Goal: Information Seeking & Learning: Get advice/opinions

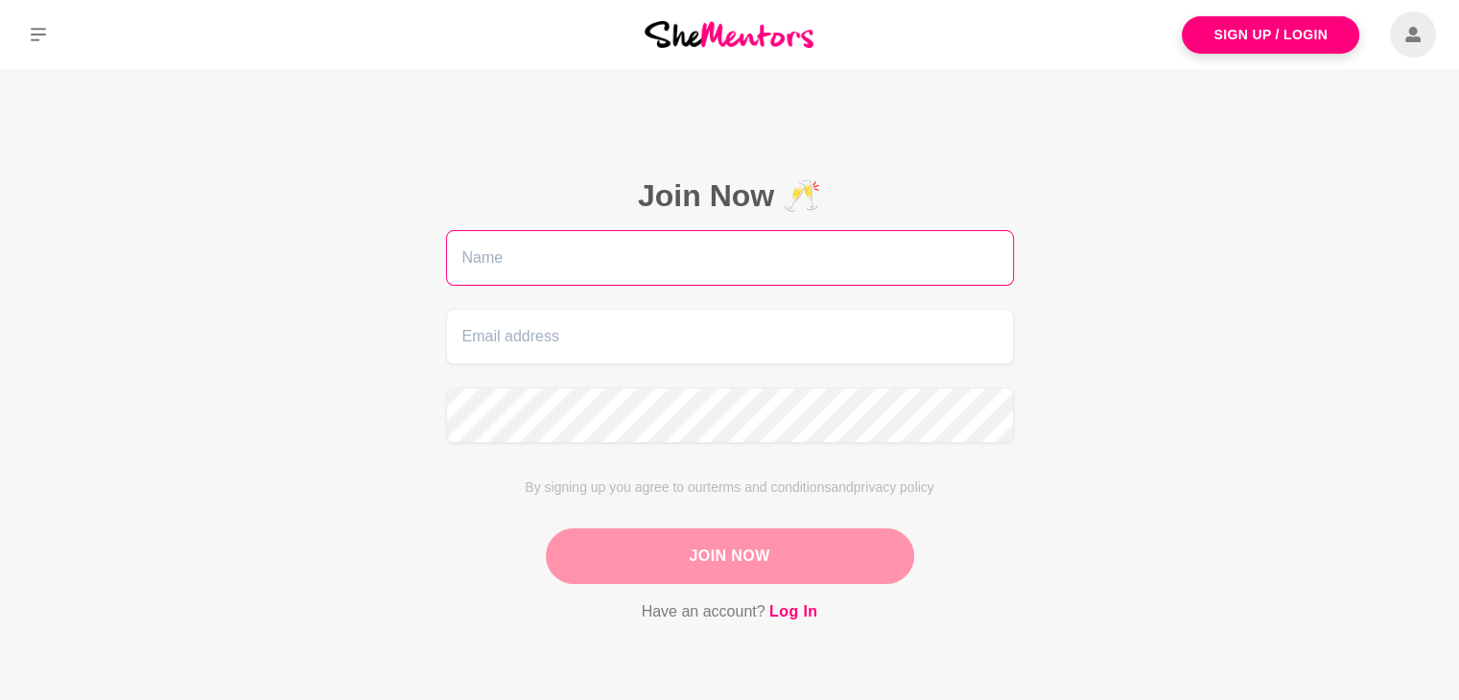
click at [870, 255] on input "text" at bounding box center [730, 258] width 568 height 56
type input "Farhana"
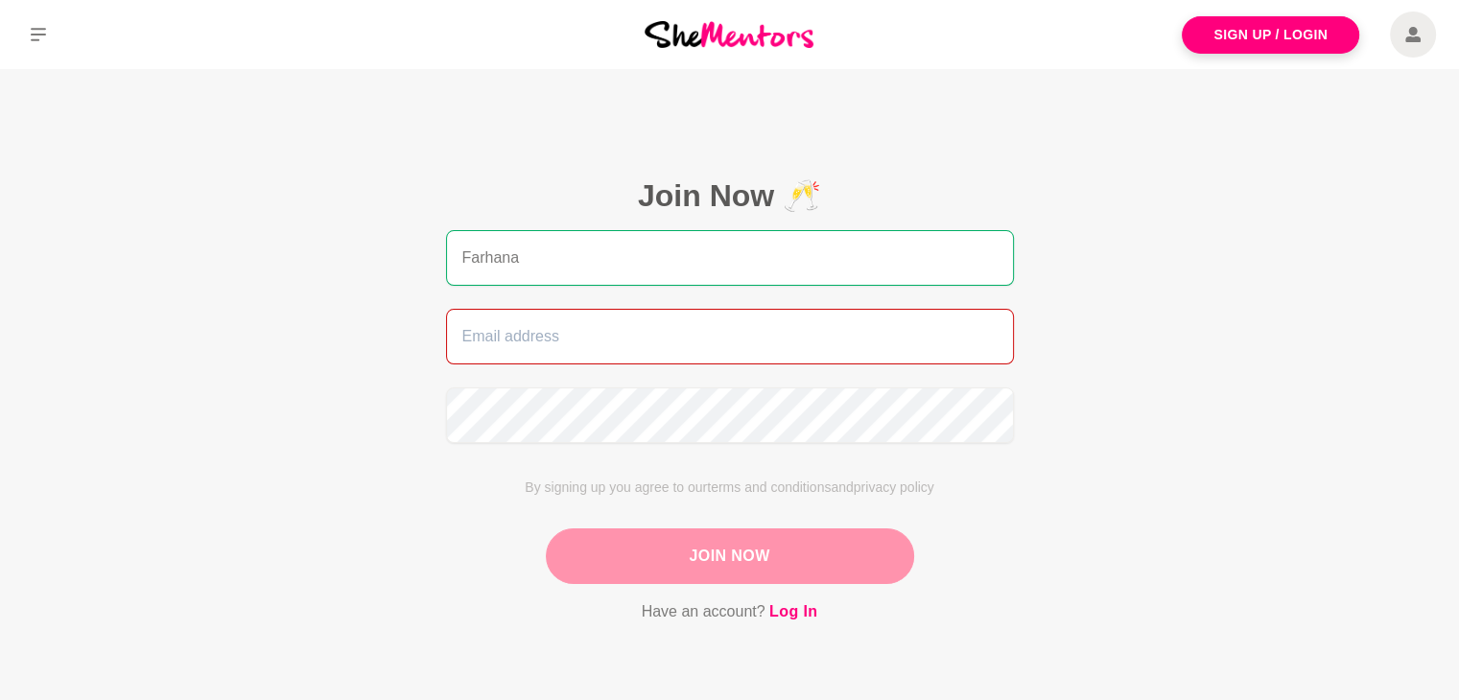
click at [593, 335] on input "email" at bounding box center [730, 337] width 568 height 56
type input "[EMAIL_ADDRESS][DOMAIN_NAME]"
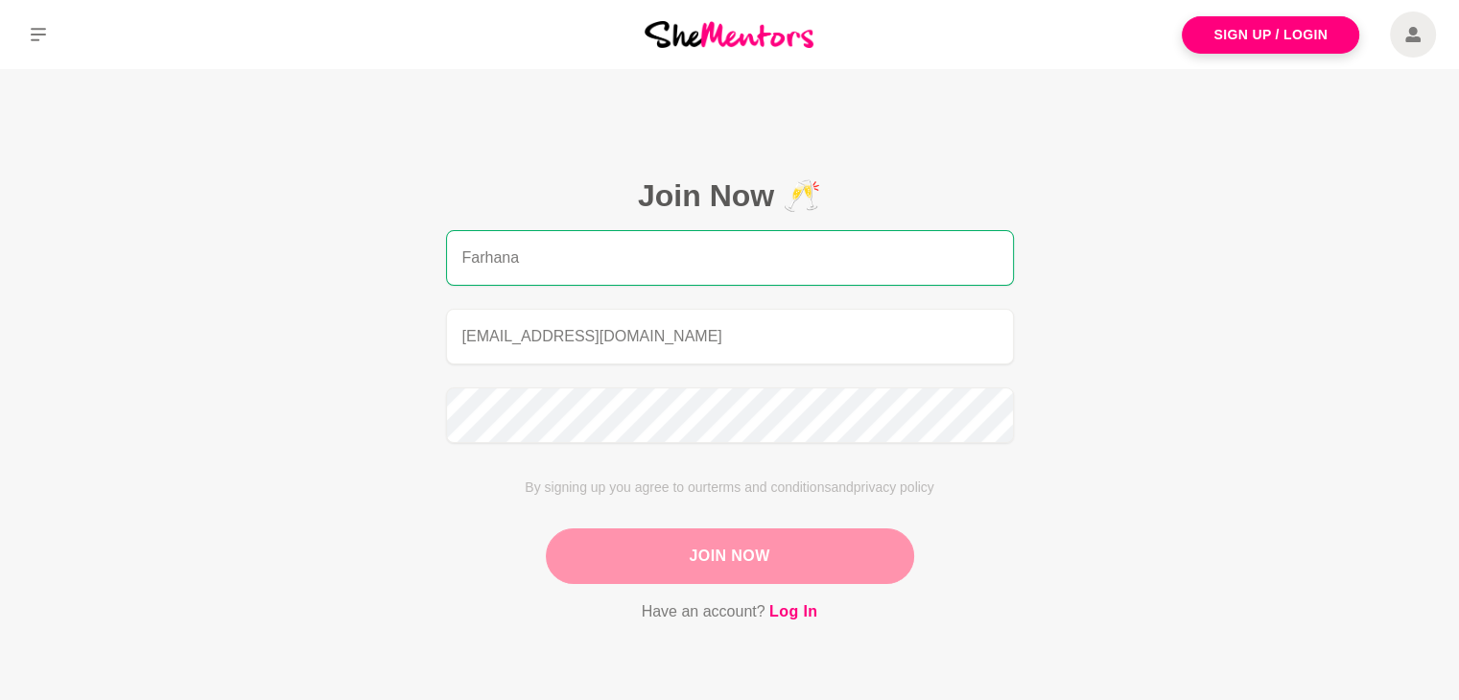
click at [646, 556] on button "Join Now" at bounding box center [730, 557] width 368 height 56
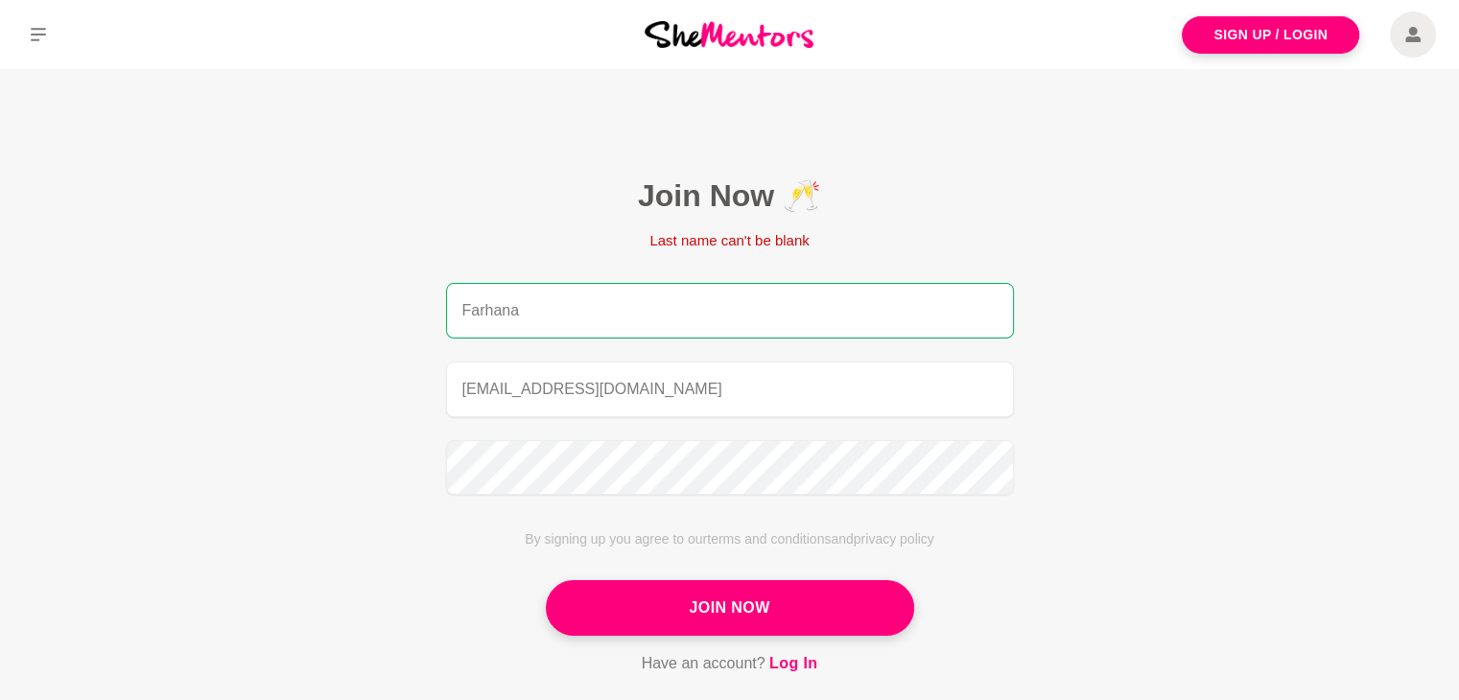
click at [706, 291] on input "Farhana" at bounding box center [730, 311] width 568 height 56
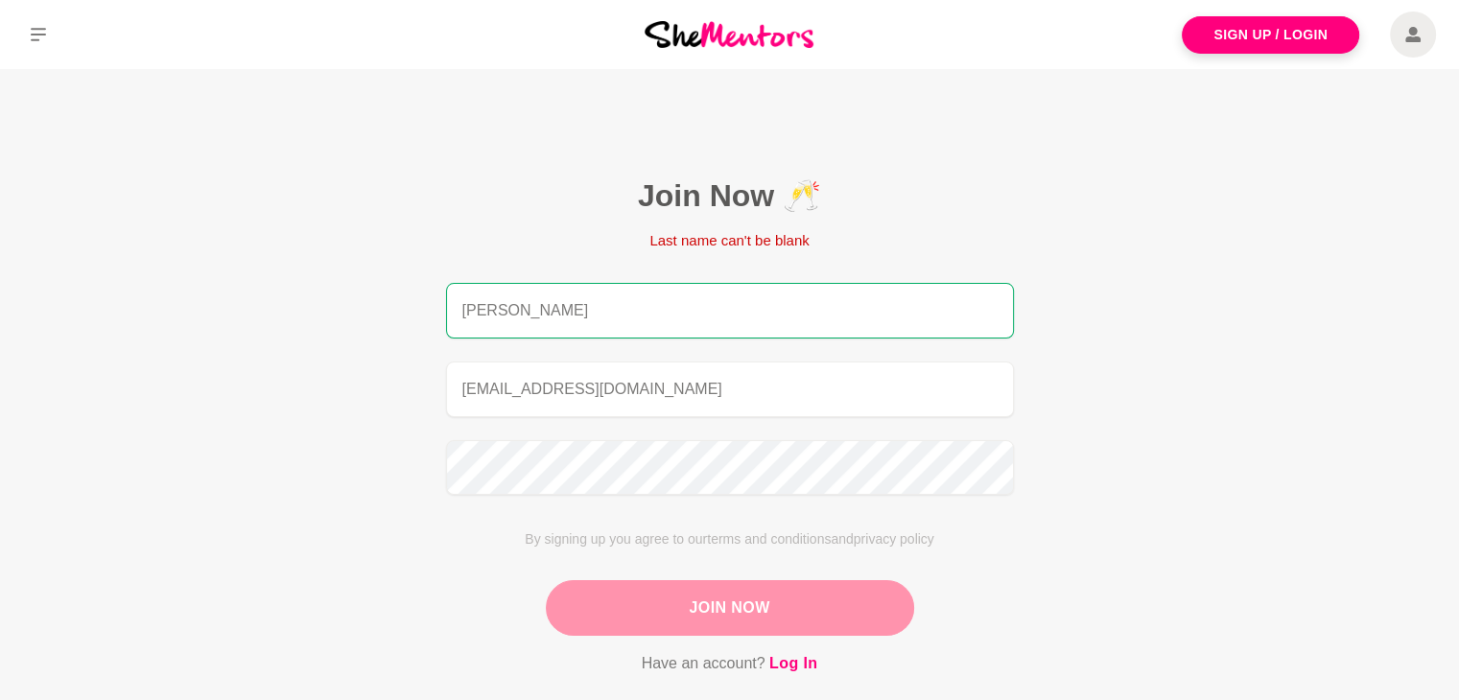
type input "[PERSON_NAME]"
click at [701, 602] on button "Join Now" at bounding box center [730, 608] width 368 height 56
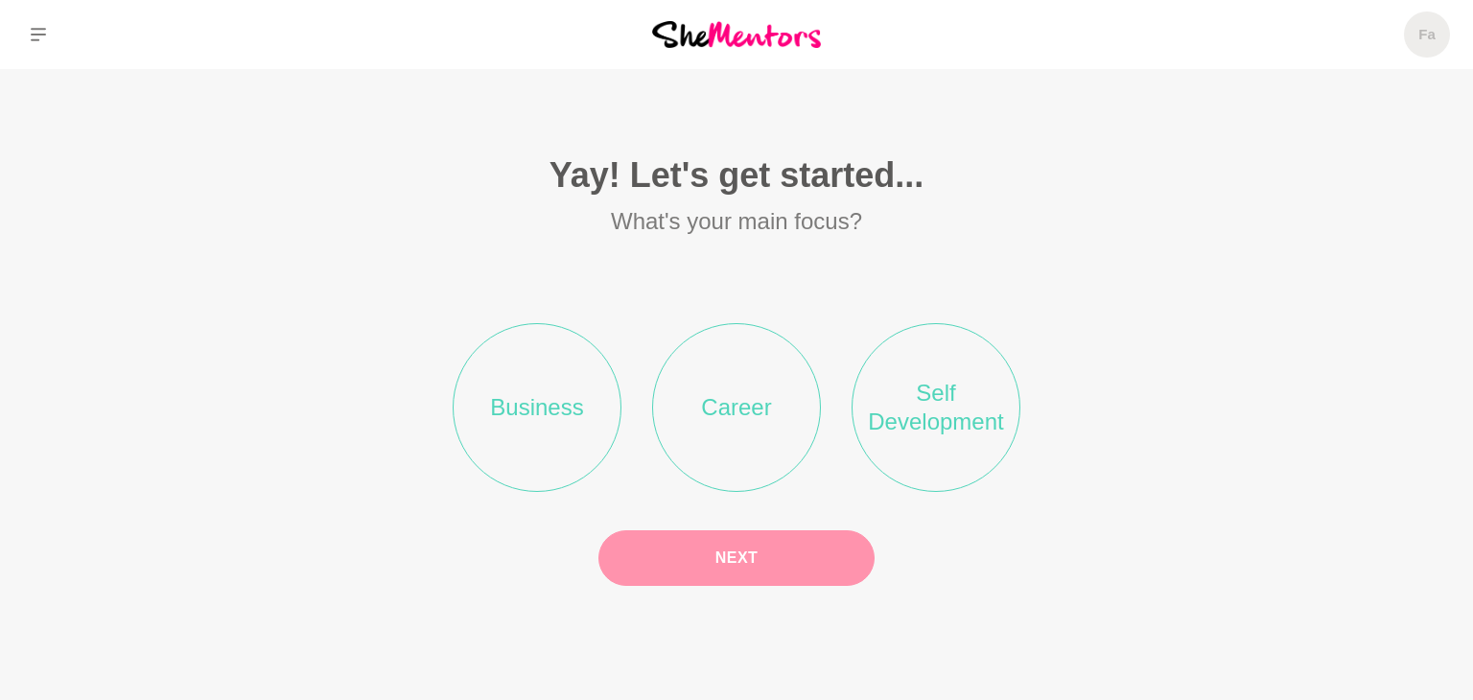
click at [948, 419] on li "Self Development" at bounding box center [936, 407] width 169 height 169
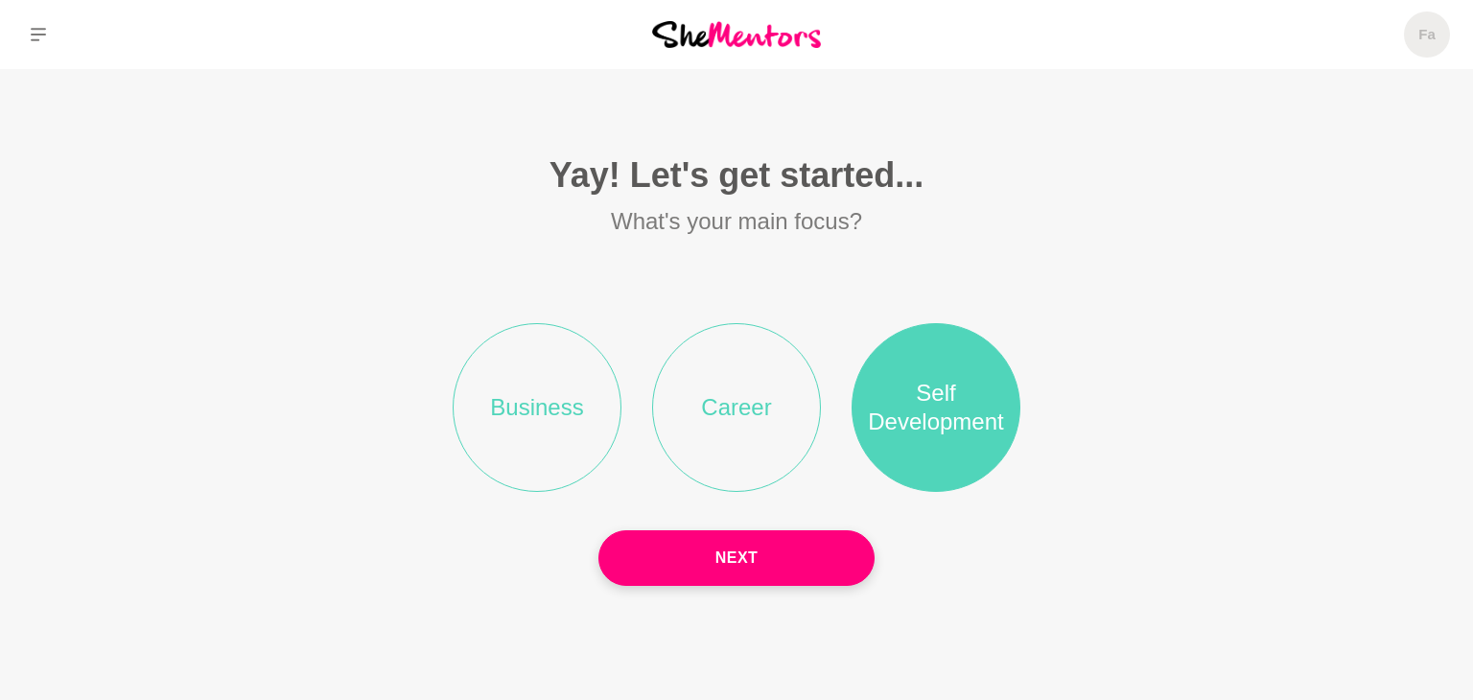
click at [768, 400] on li "Career" at bounding box center [736, 407] width 169 height 169
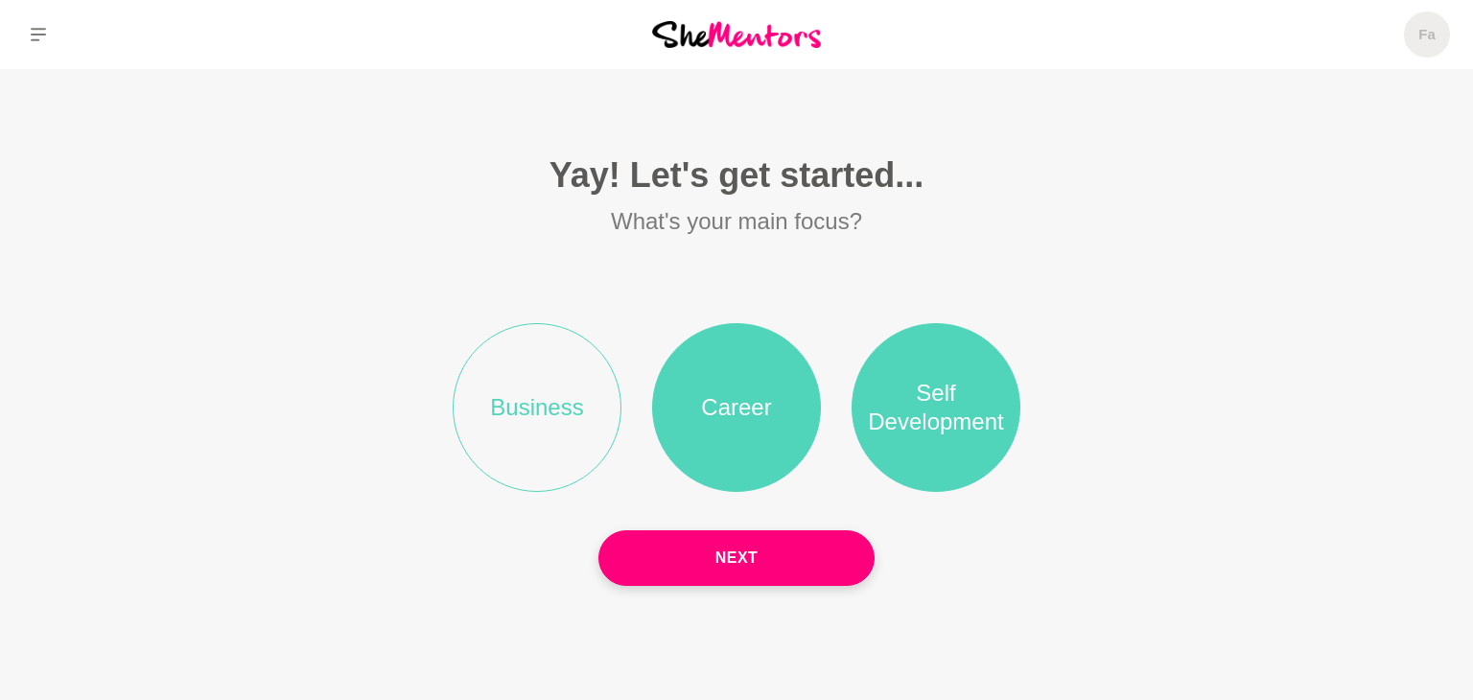
click at [555, 435] on li "Business" at bounding box center [537, 407] width 169 height 169
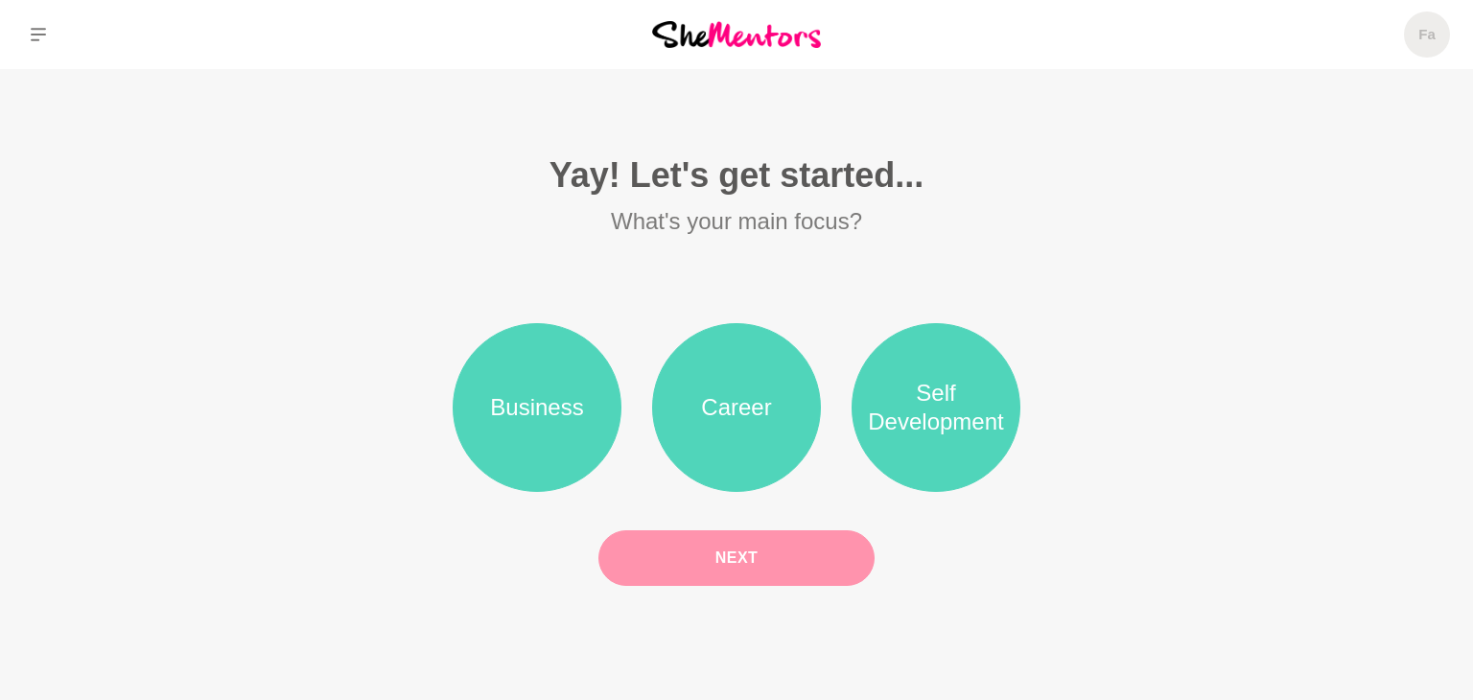
click at [645, 553] on button "Next" at bounding box center [737, 558] width 276 height 56
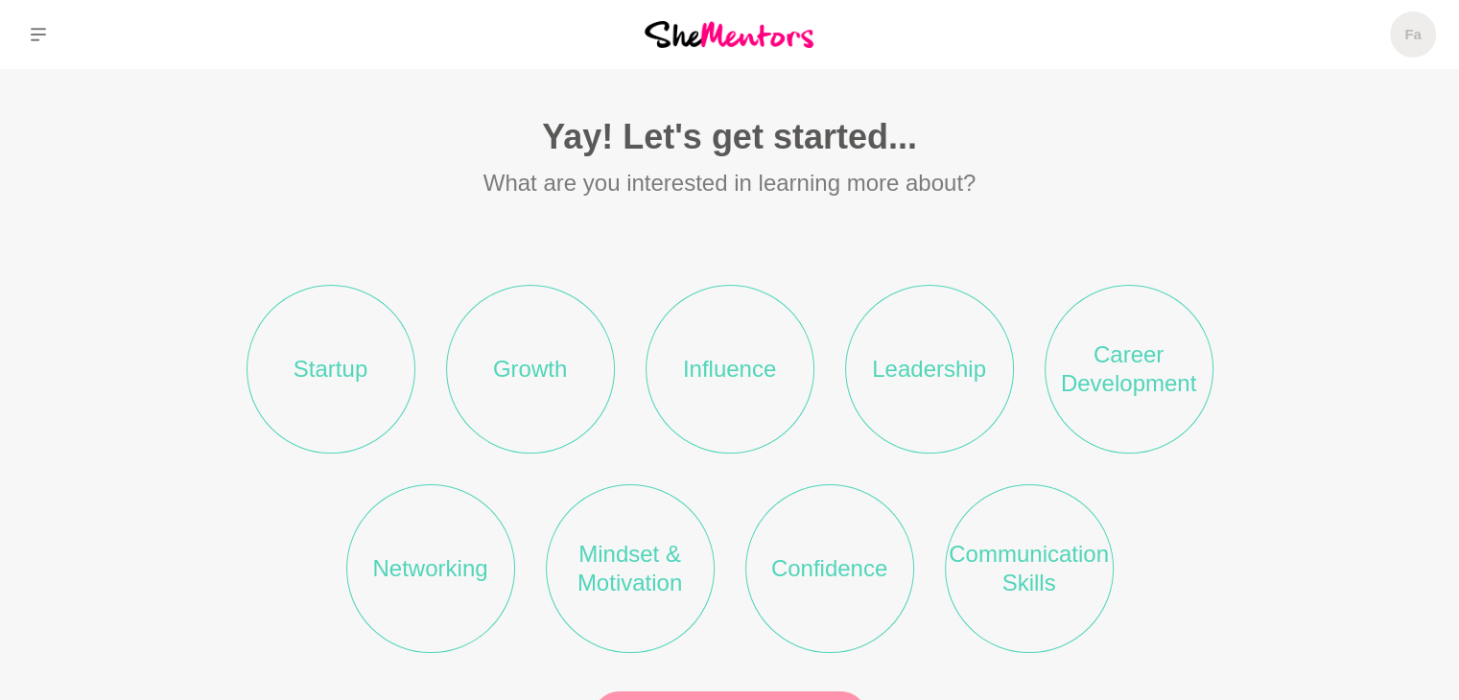
click at [118, 556] on section "Yay! Let's get started... What are you interested in learning more about? Start…" at bounding box center [730, 380] width 1228 height 623
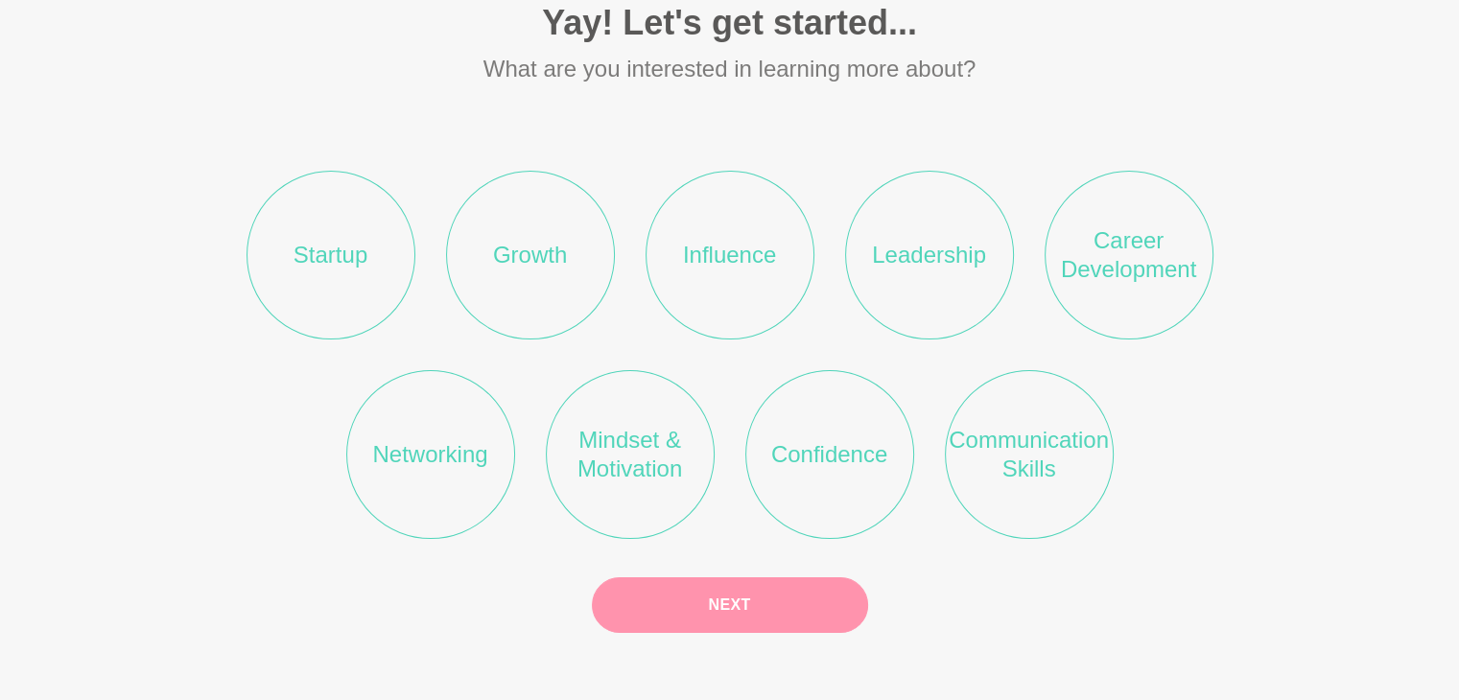
scroll to position [119, 0]
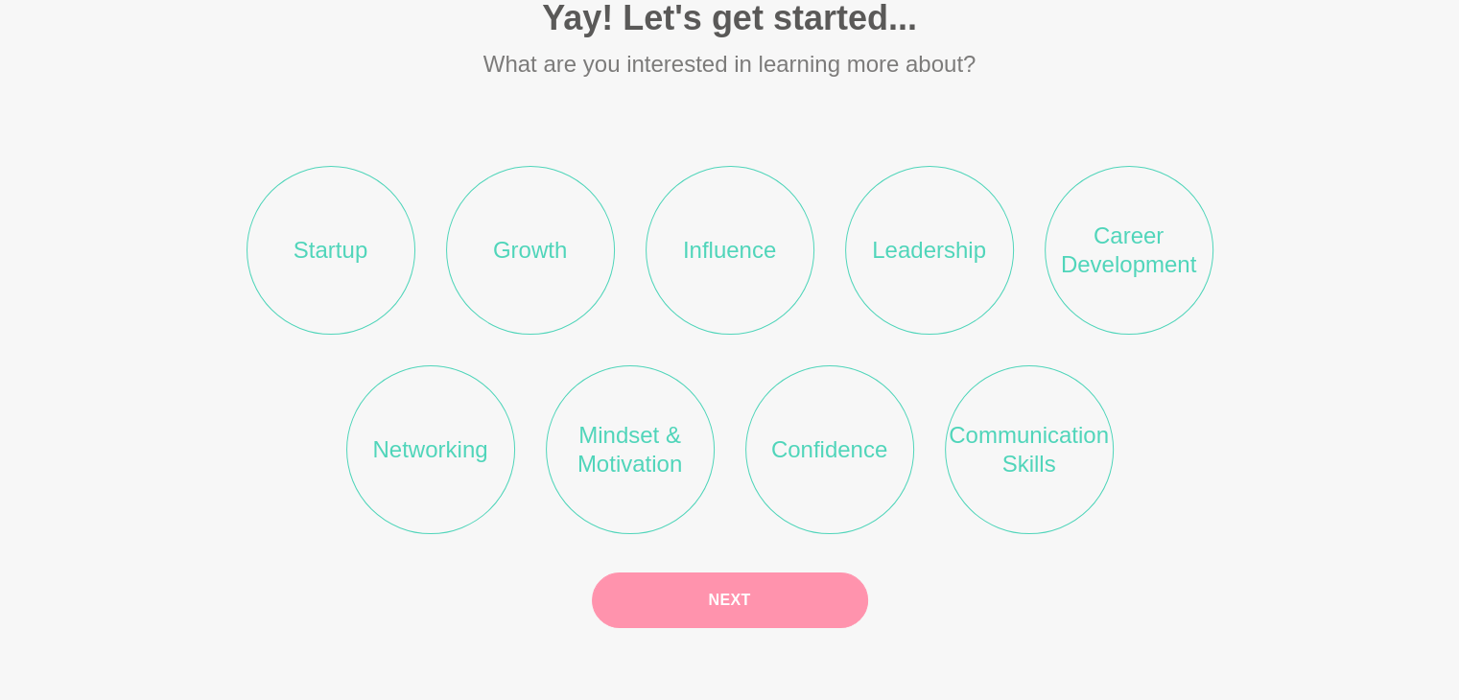
click at [349, 243] on li "Startup" at bounding box center [331, 250] width 169 height 169
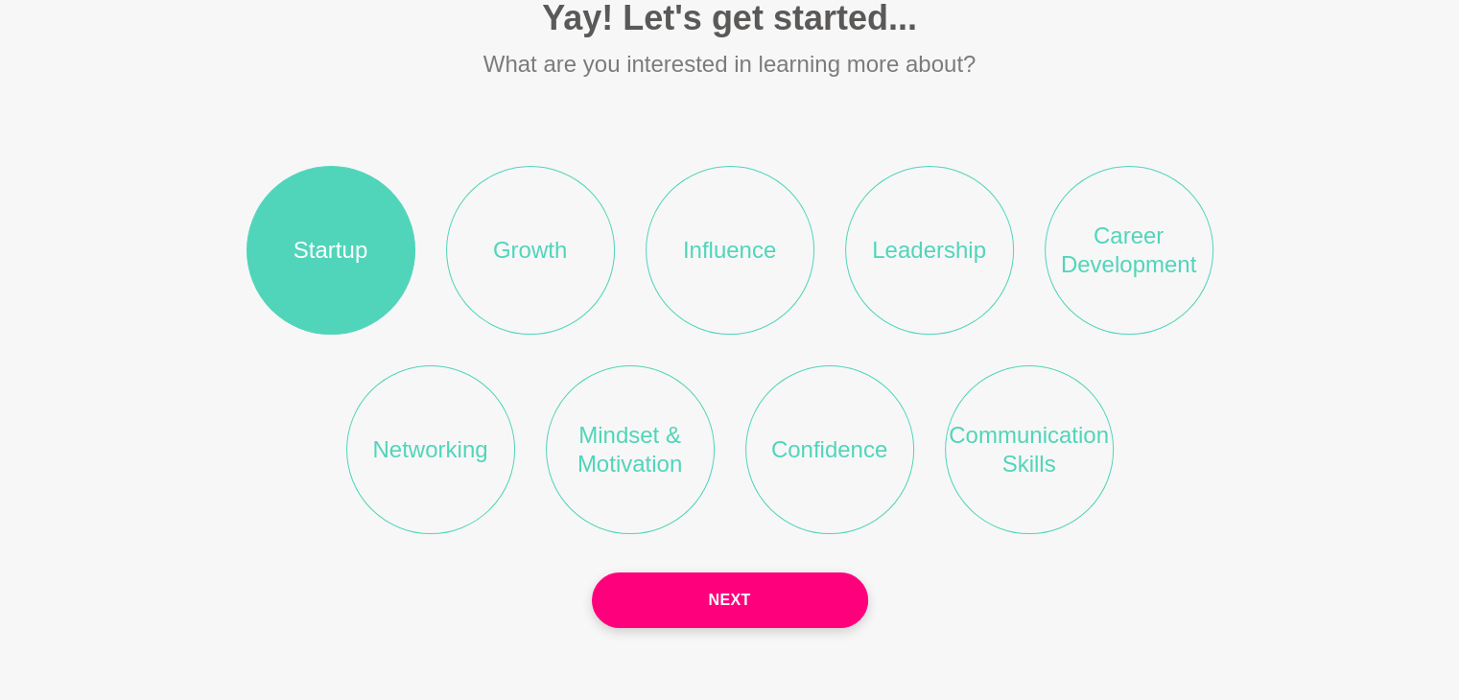
click at [502, 261] on li "Growth" at bounding box center [530, 250] width 169 height 169
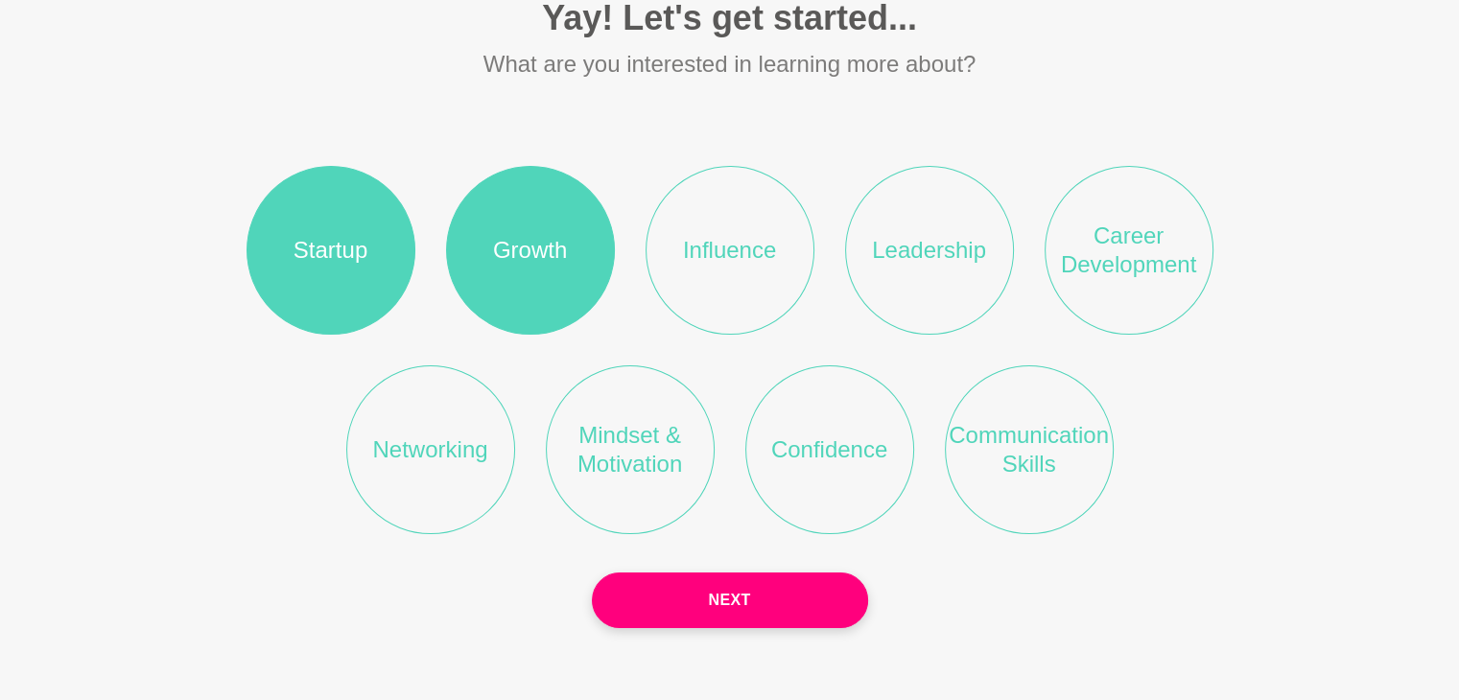
click at [683, 270] on li "Influence" at bounding box center [730, 250] width 169 height 169
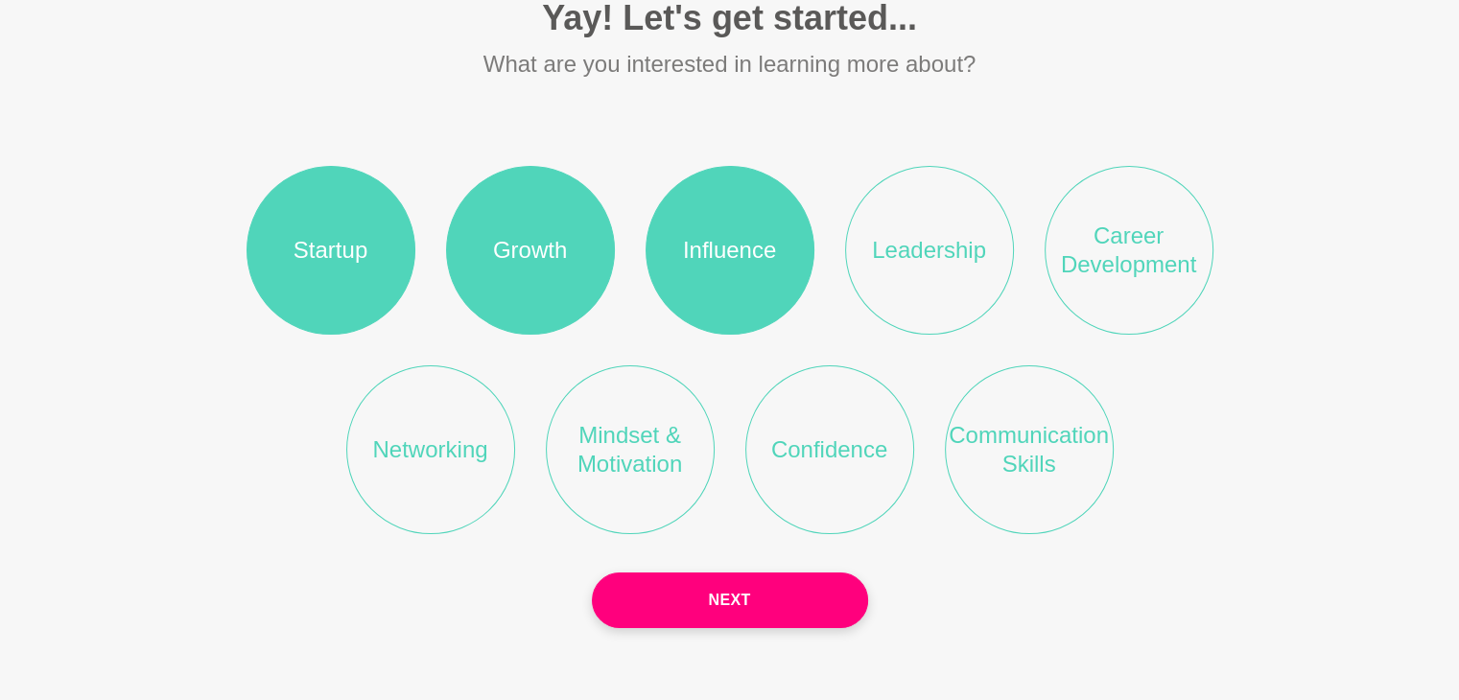
click at [911, 260] on li "Leadership" at bounding box center [929, 250] width 169 height 169
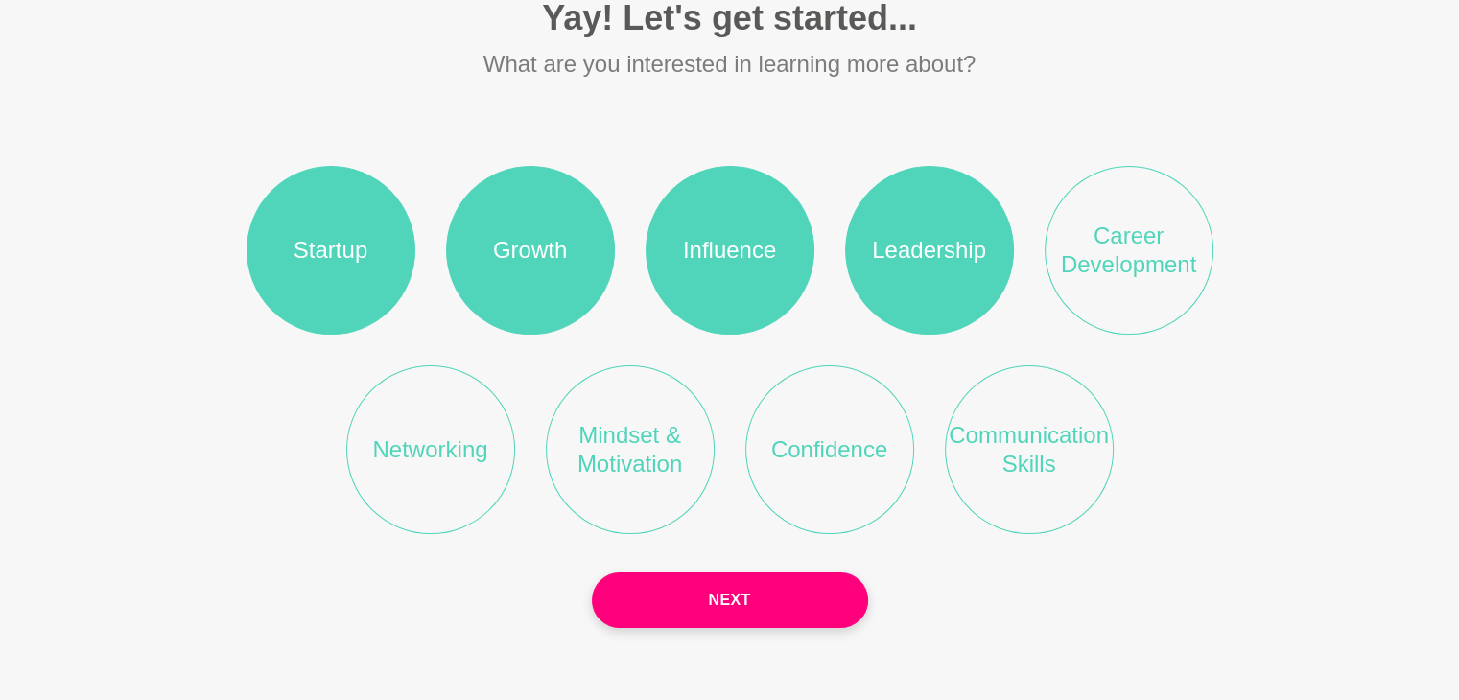
click at [1123, 272] on li "Career Development" at bounding box center [1129, 250] width 169 height 169
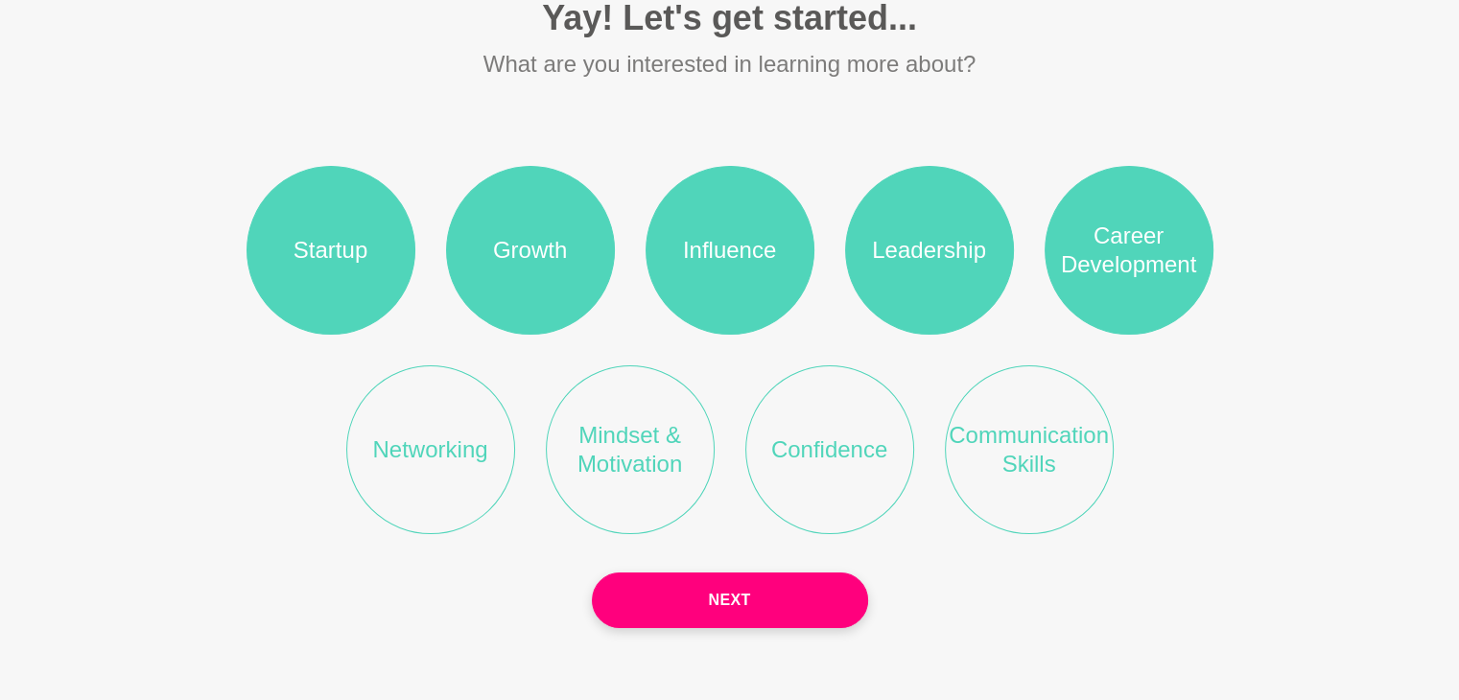
click at [1029, 435] on li "Communication Skills" at bounding box center [1029, 449] width 169 height 169
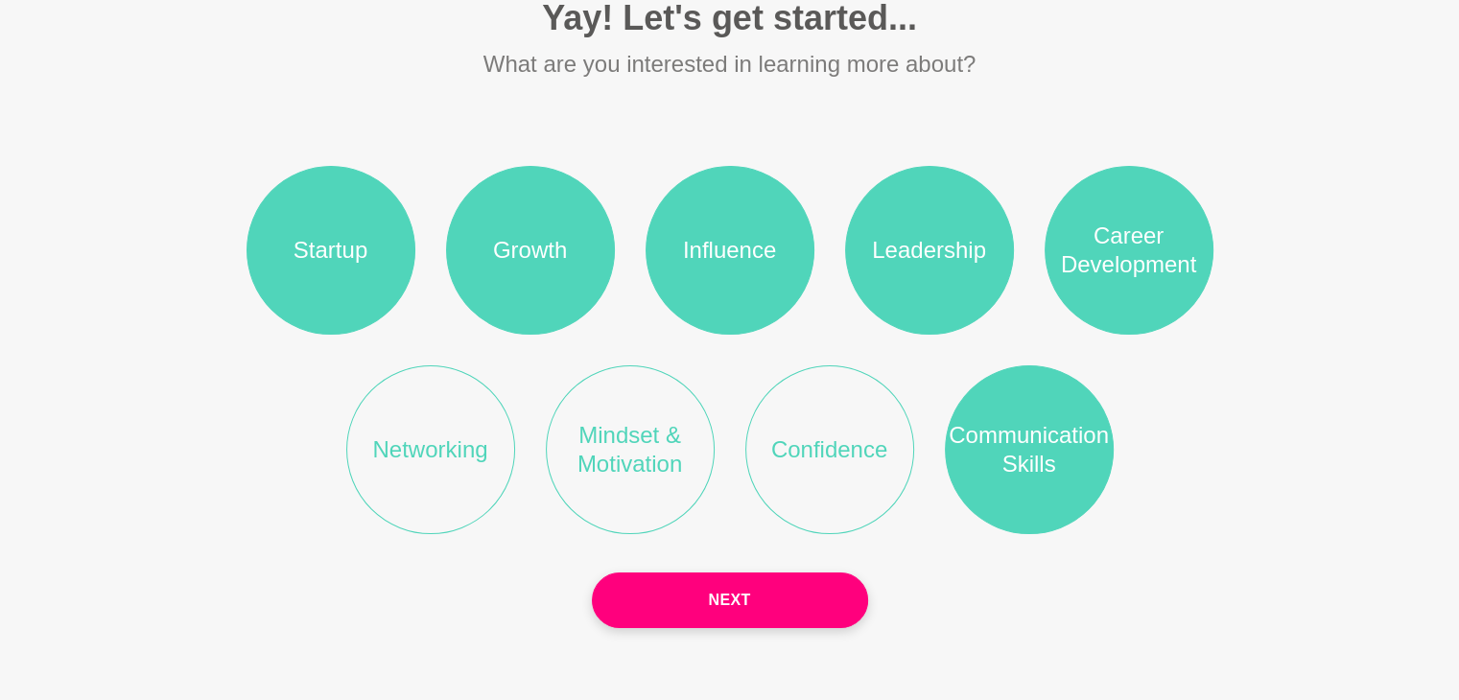
click at [851, 432] on li "Confidence" at bounding box center [829, 449] width 169 height 169
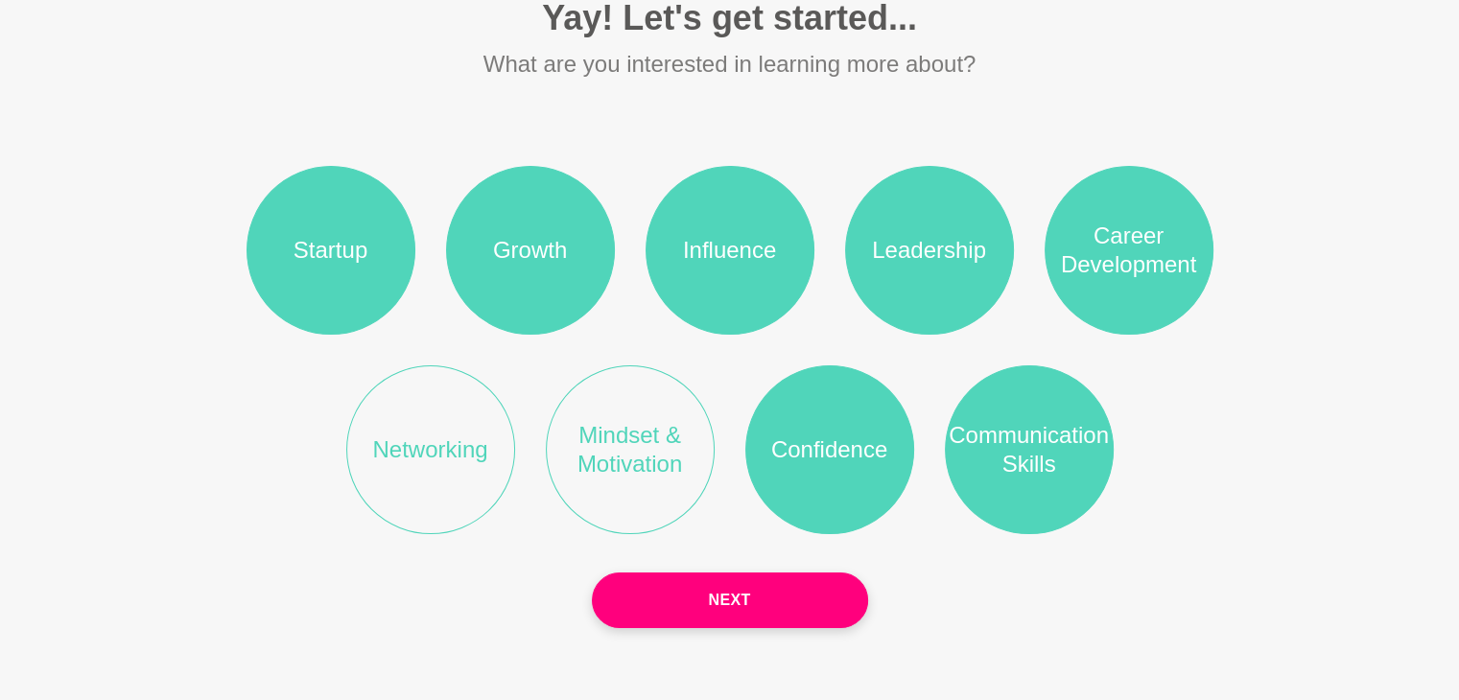
click at [587, 420] on li "Mindset & Motivation" at bounding box center [630, 449] width 169 height 169
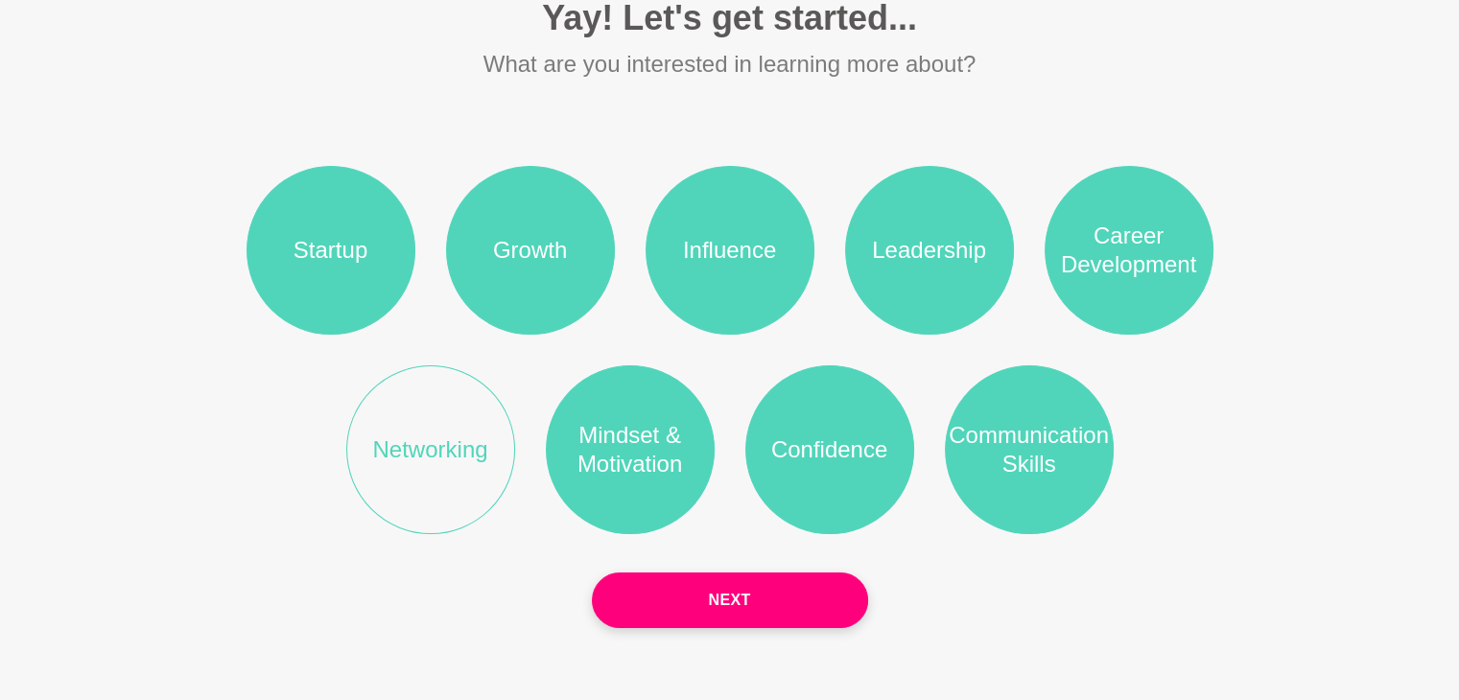
click at [491, 433] on li "Networking" at bounding box center [430, 449] width 169 height 169
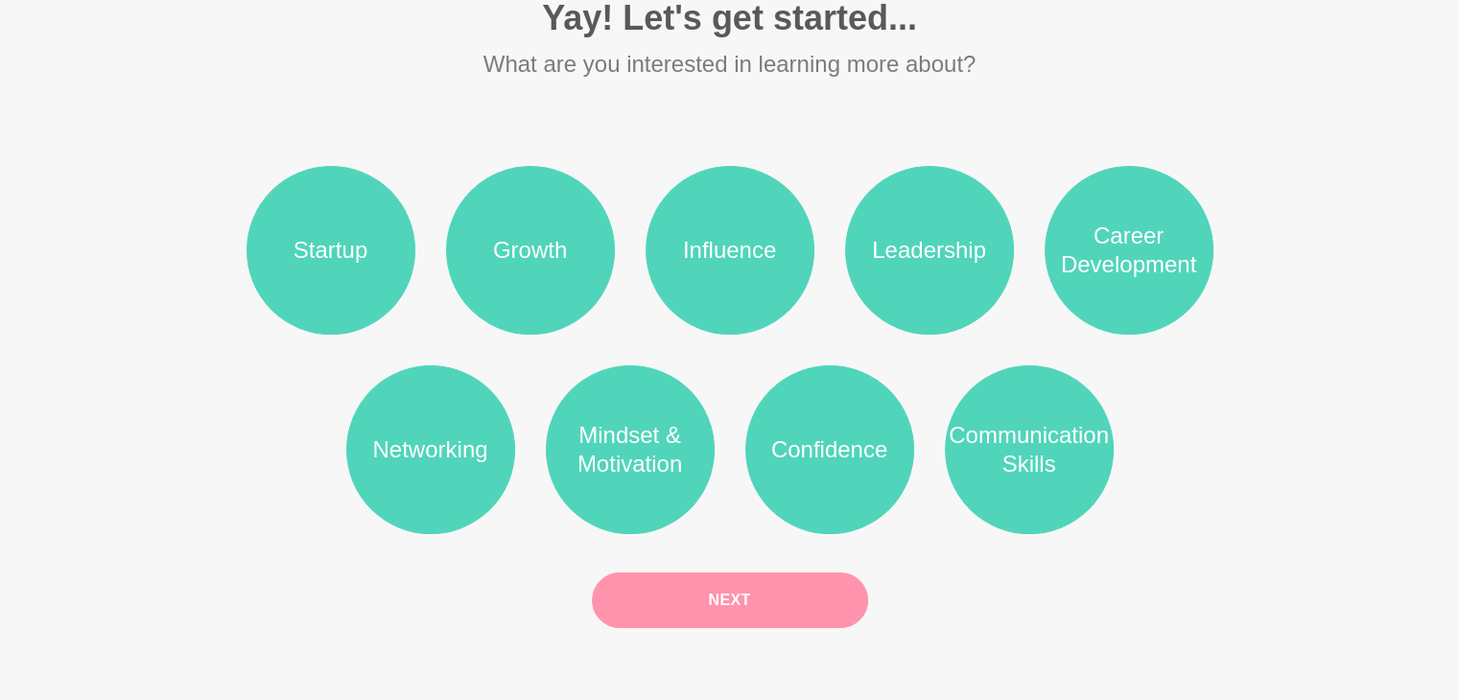
click at [668, 597] on button "Next" at bounding box center [730, 601] width 276 height 56
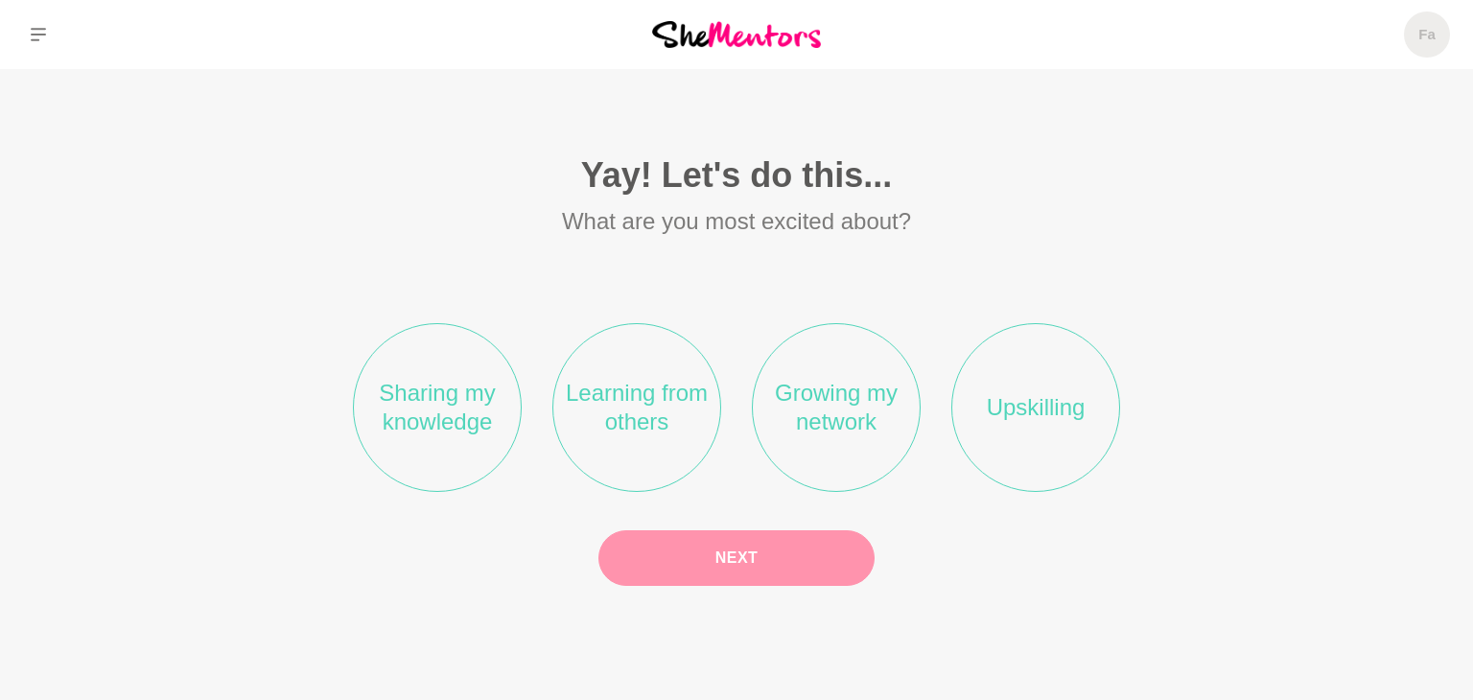
click at [485, 445] on li "Sharing my knowledge" at bounding box center [437, 407] width 169 height 169
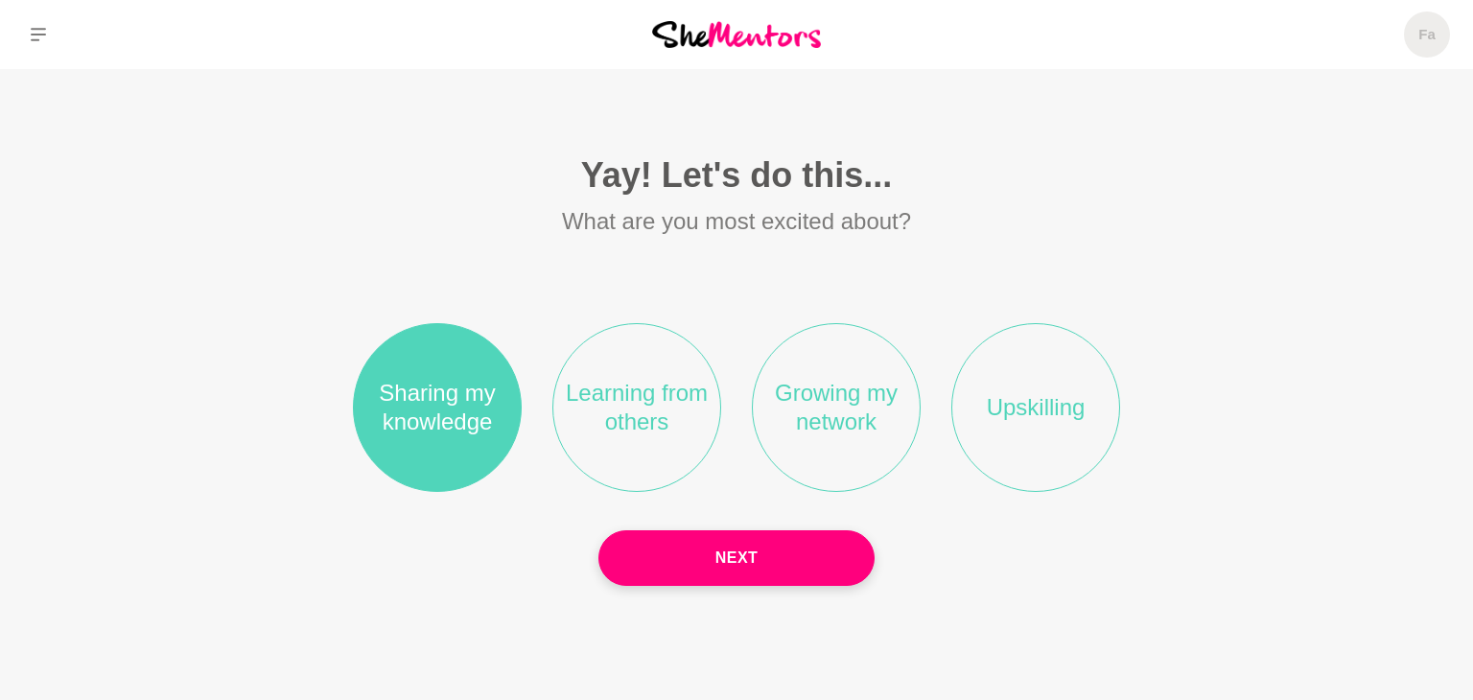
click at [485, 445] on li "Sharing my knowledge" at bounding box center [437, 407] width 169 height 169
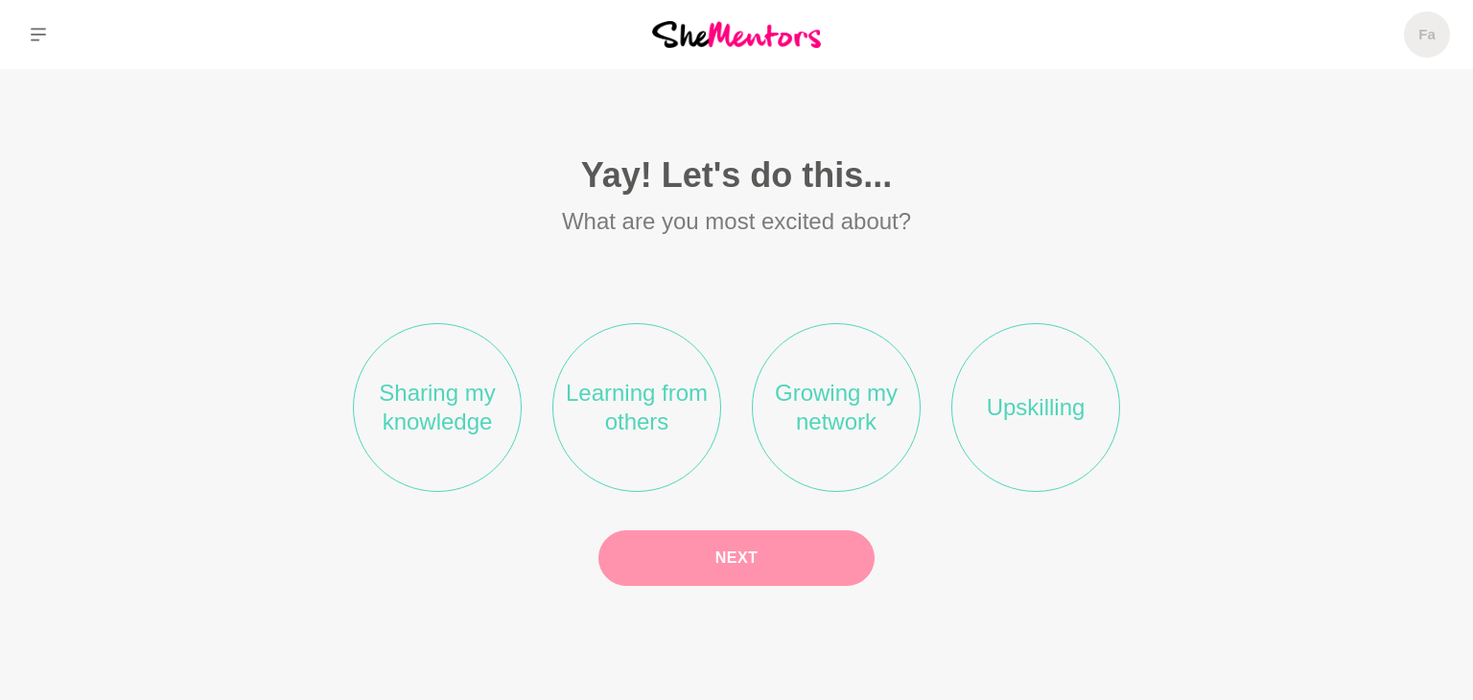
click at [611, 434] on li "Learning from others" at bounding box center [636, 407] width 169 height 169
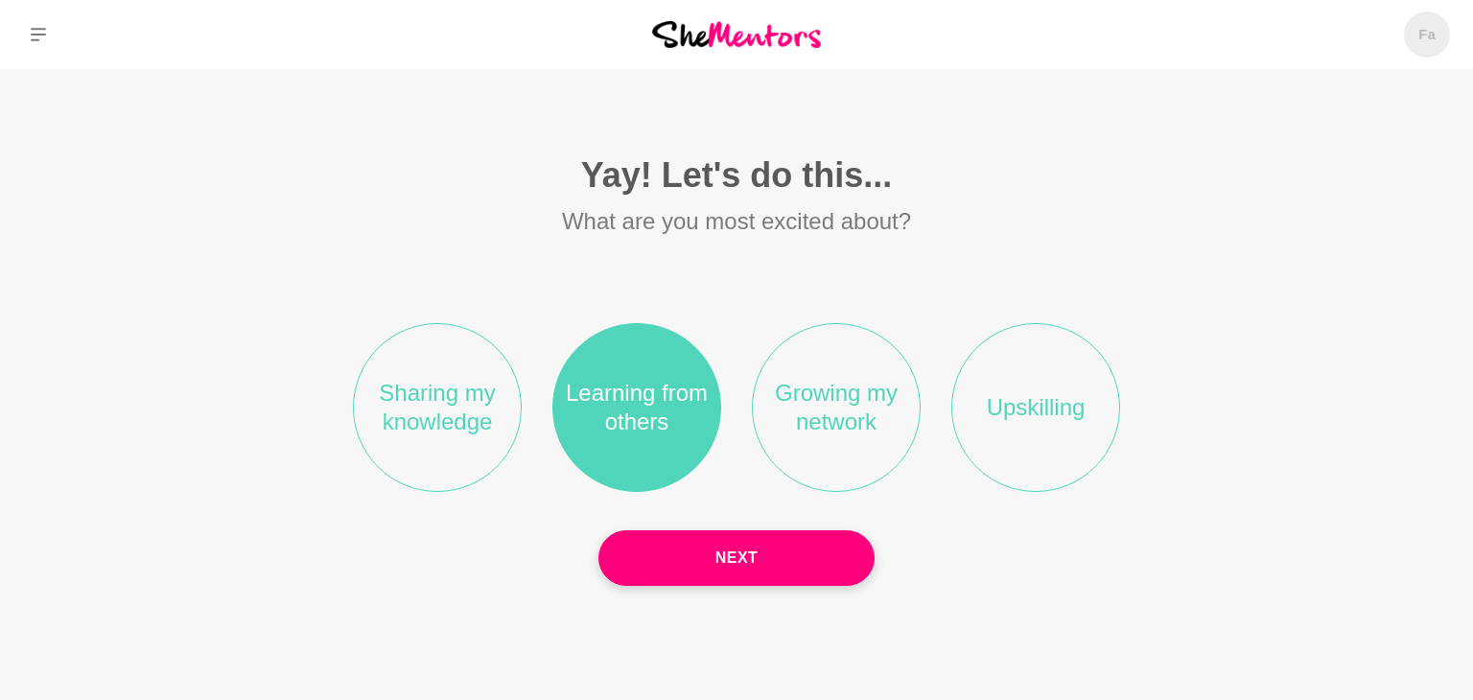
click at [827, 428] on li "Growing my network" at bounding box center [836, 407] width 169 height 169
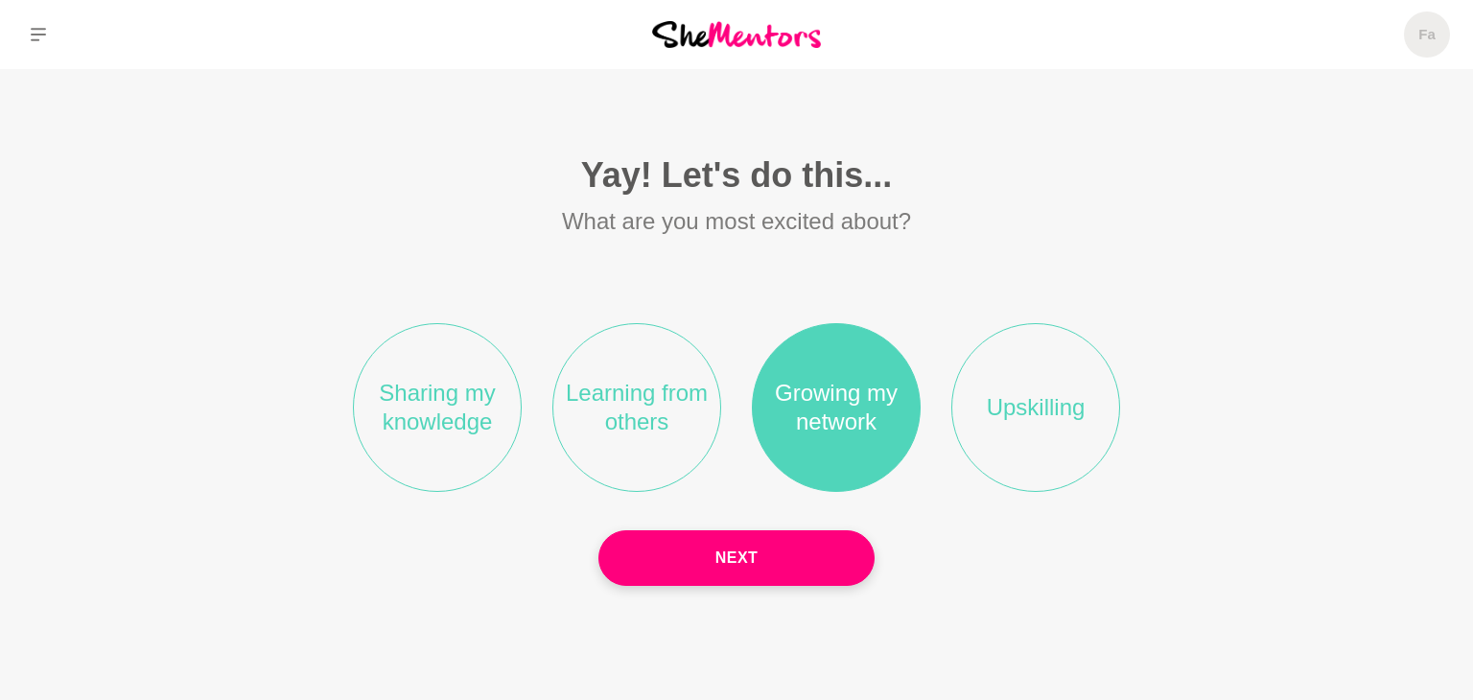
click at [1066, 434] on li "Upskilling" at bounding box center [1035, 407] width 169 height 169
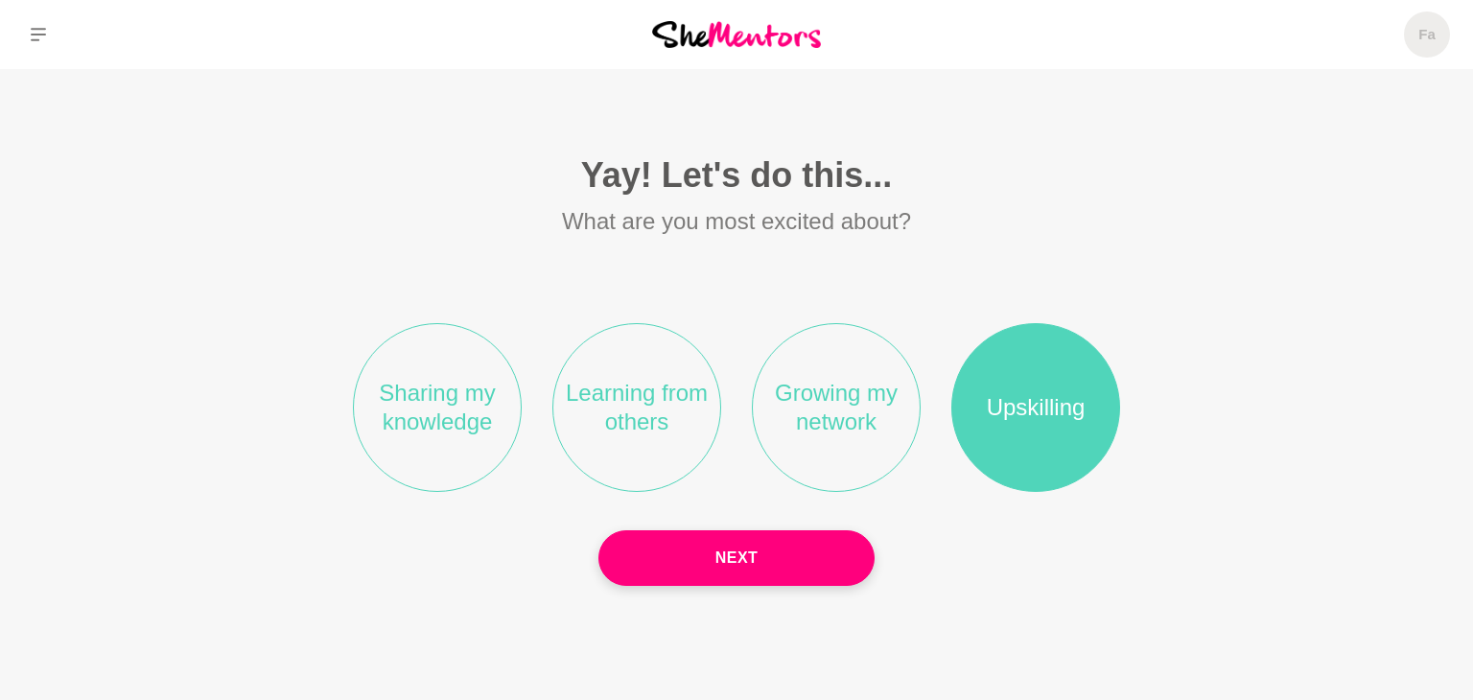
click at [856, 431] on li "Growing my network" at bounding box center [836, 407] width 169 height 169
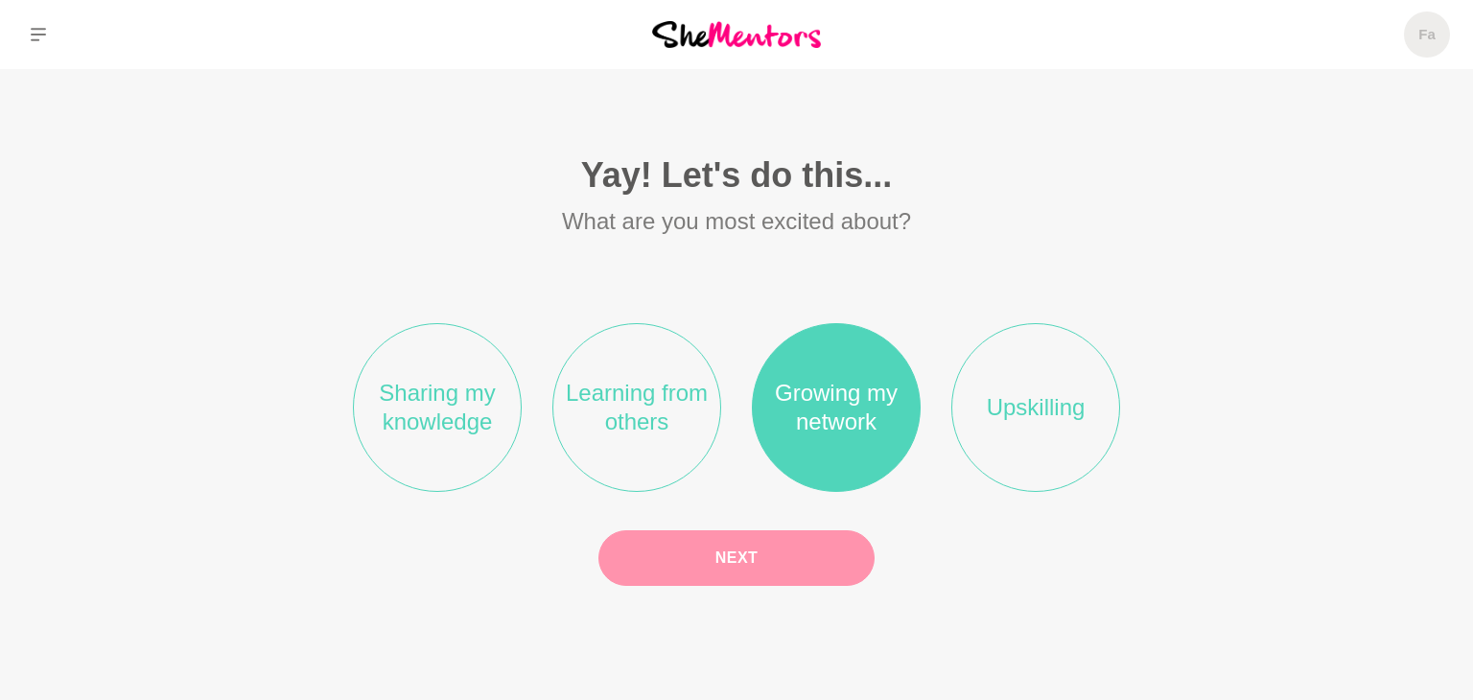
click at [754, 547] on button "Next" at bounding box center [737, 558] width 276 height 56
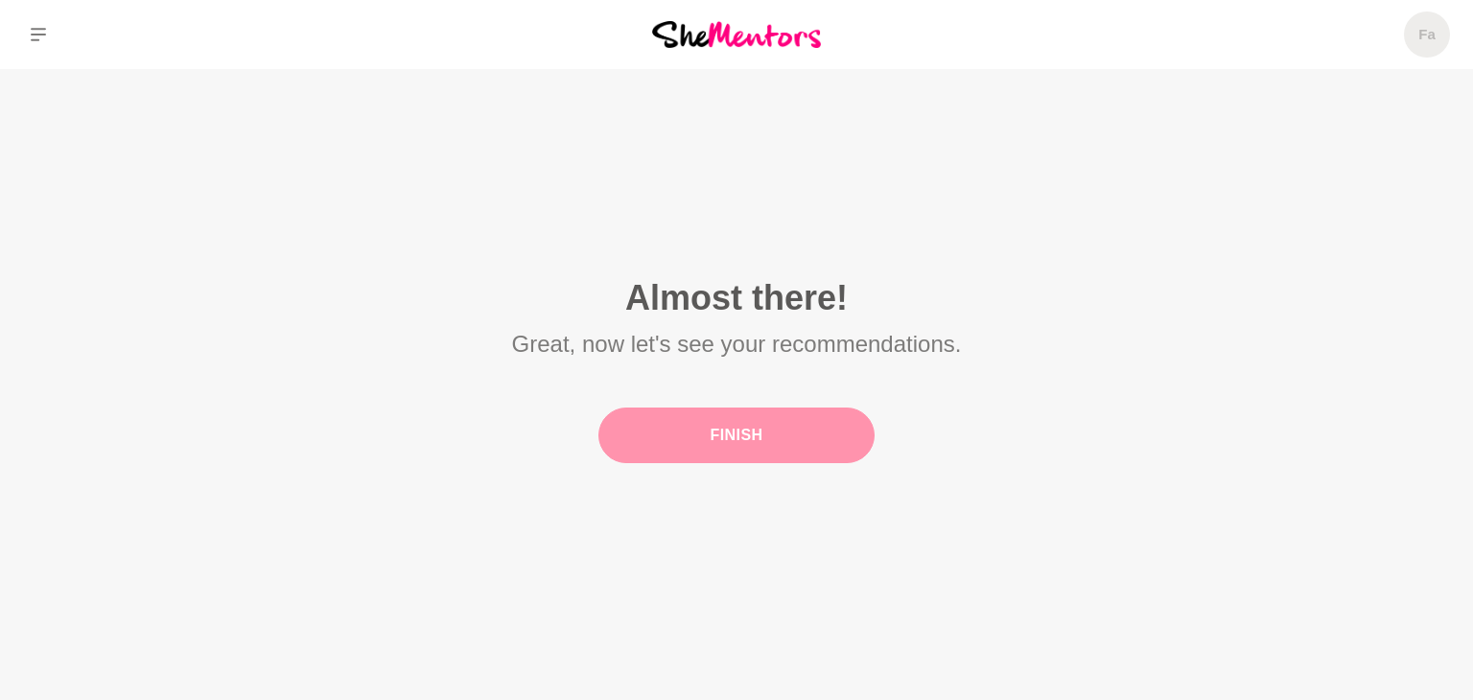
click at [740, 422] on button "Finish" at bounding box center [737, 436] width 276 height 56
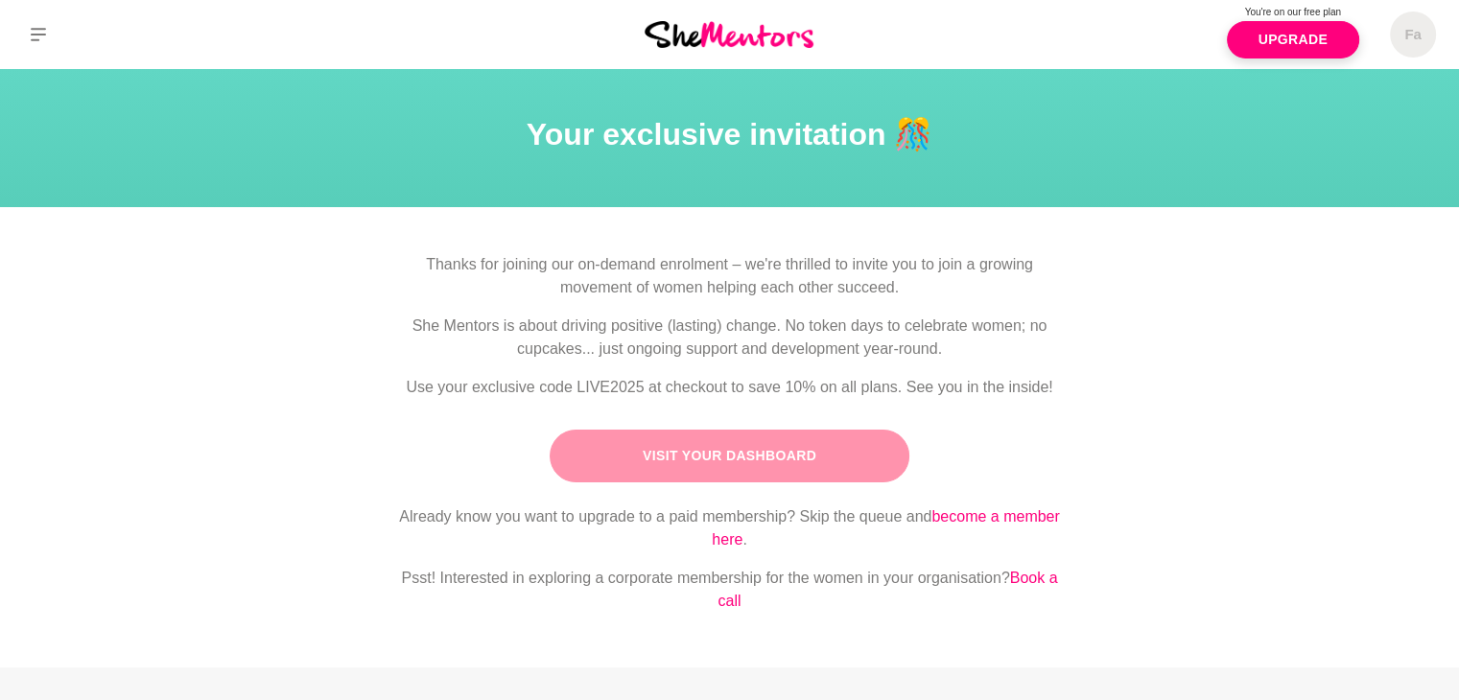
click at [817, 464] on link "Visit Your Dashboard" at bounding box center [730, 456] width 360 height 53
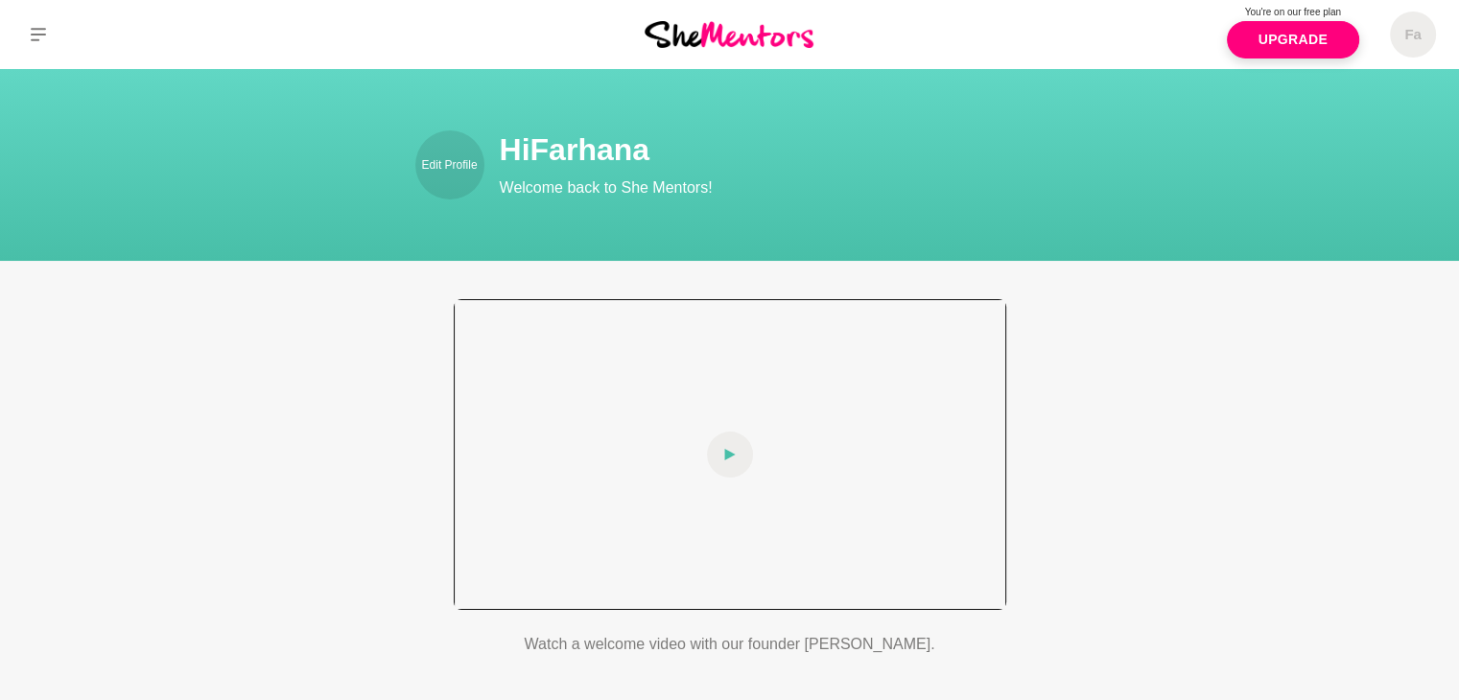
click at [702, 469] on div at bounding box center [730, 454] width 552 height 311
click at [692, 393] on div at bounding box center [730, 454] width 552 height 311
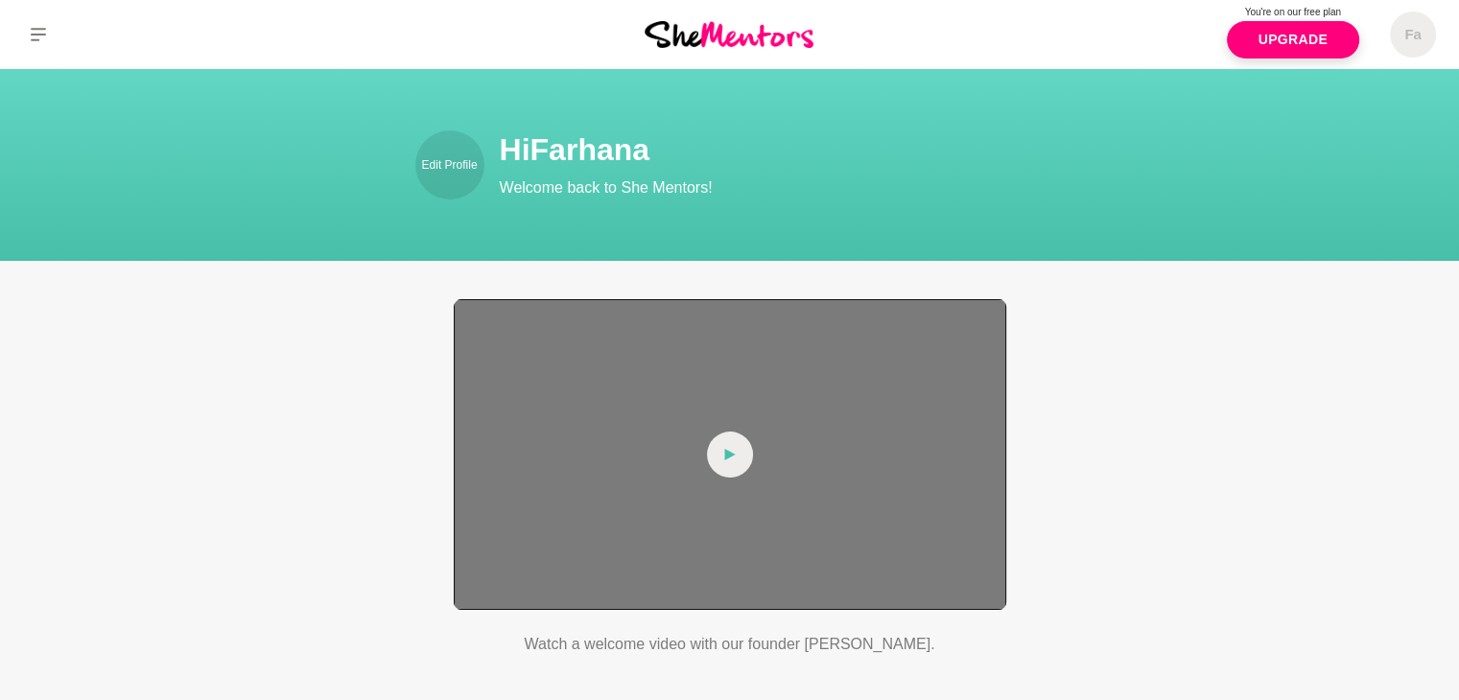
click at [692, 393] on div at bounding box center [730, 454] width 552 height 311
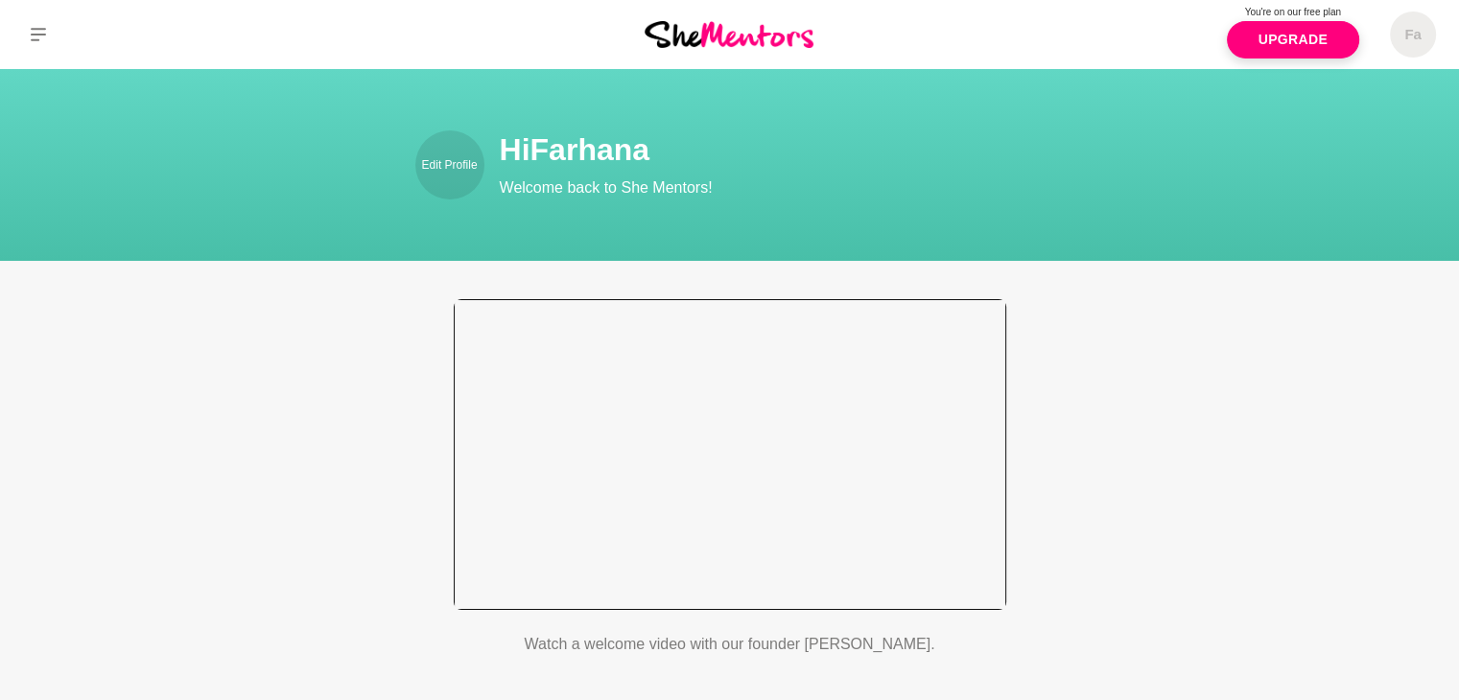
click at [692, 393] on div at bounding box center [730, 454] width 552 height 311
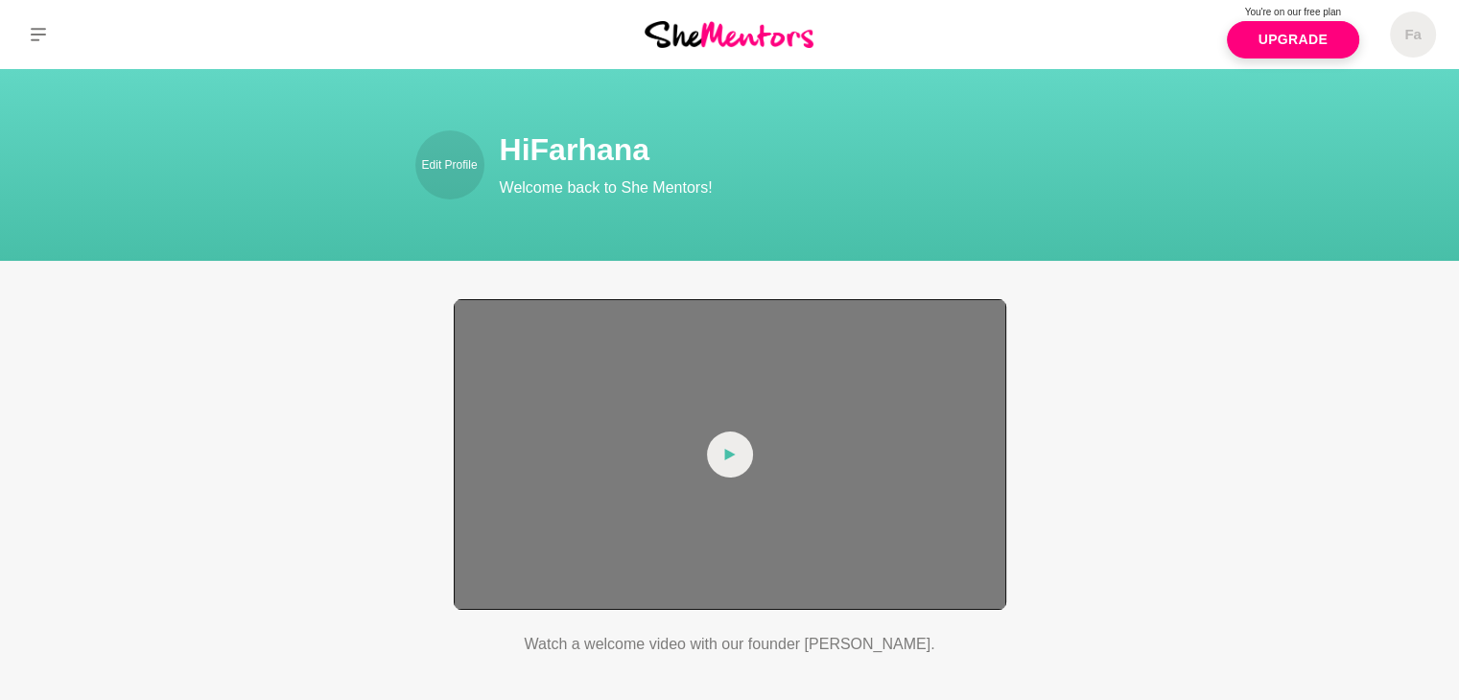
click at [692, 393] on div at bounding box center [730, 454] width 552 height 311
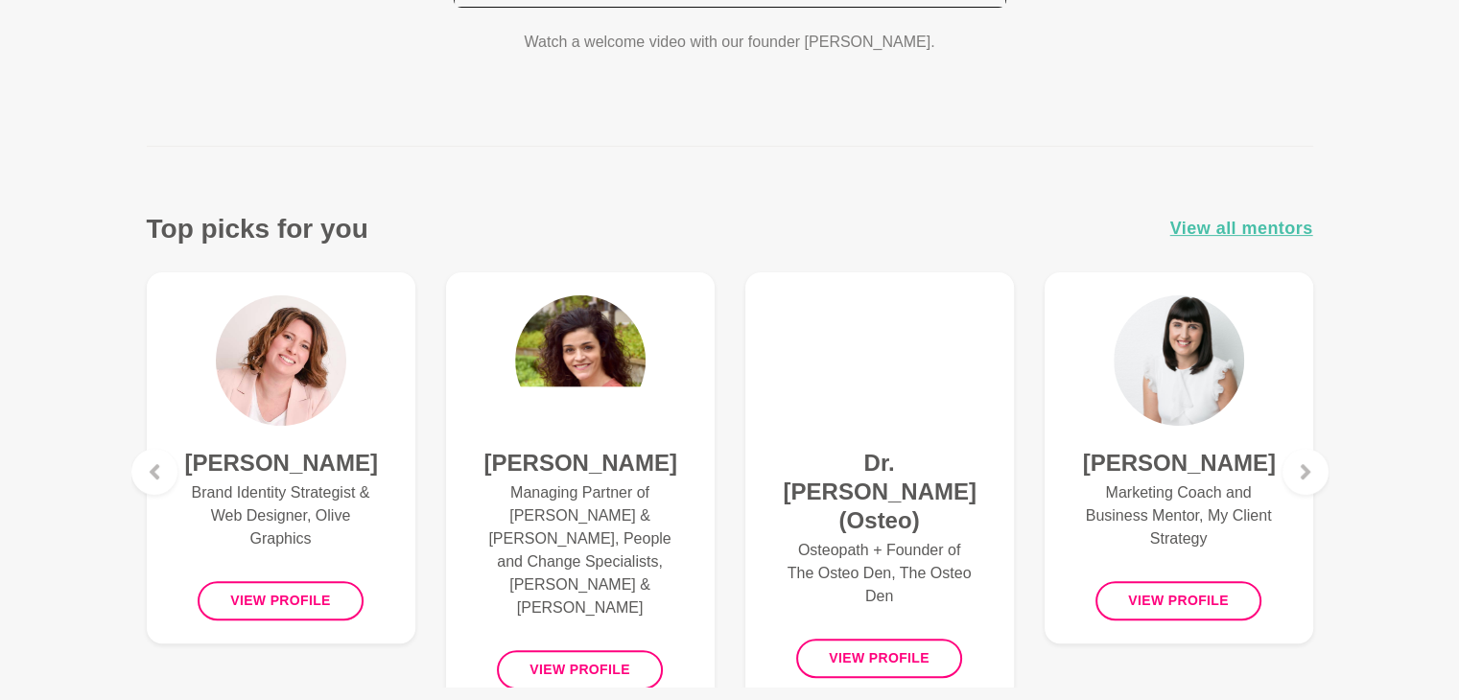
scroll to position [614, 0]
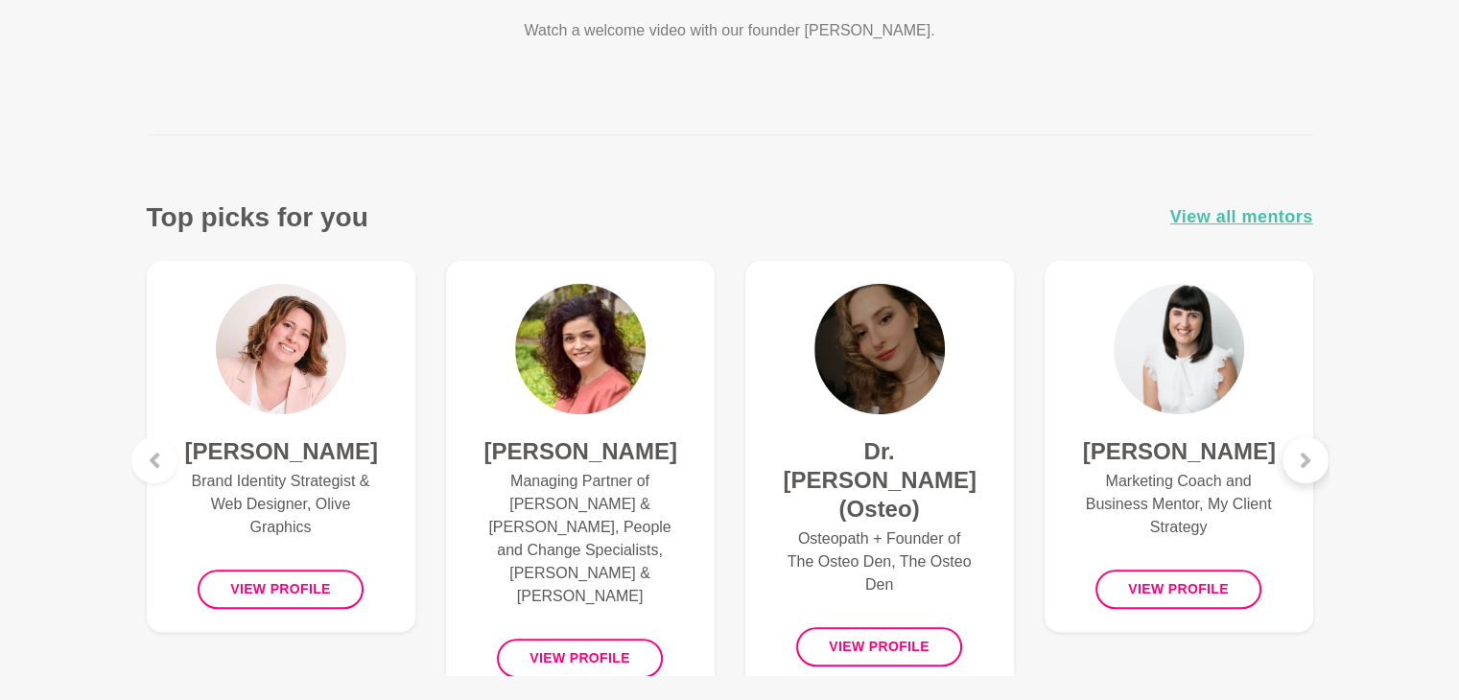
click at [1313, 465] on div at bounding box center [1305, 460] width 46 height 46
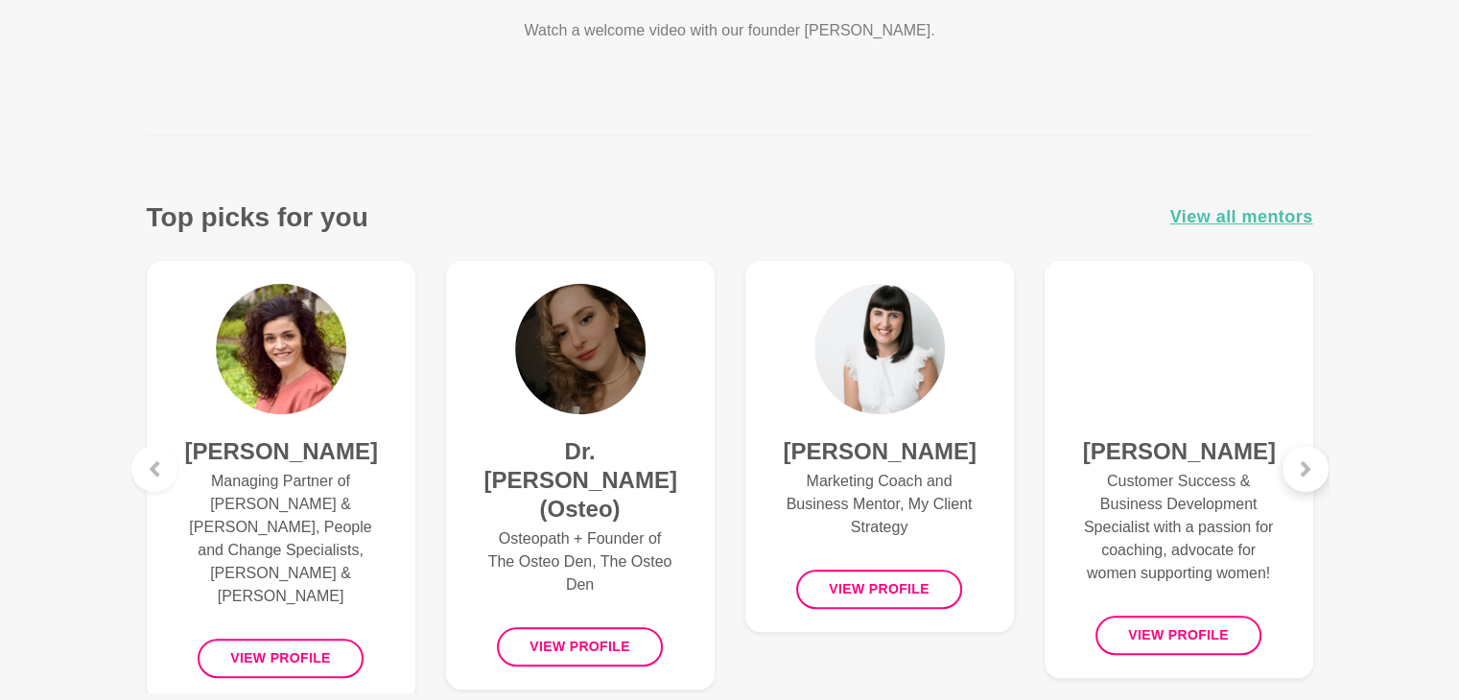
click at [1313, 465] on div at bounding box center [1305, 469] width 46 height 46
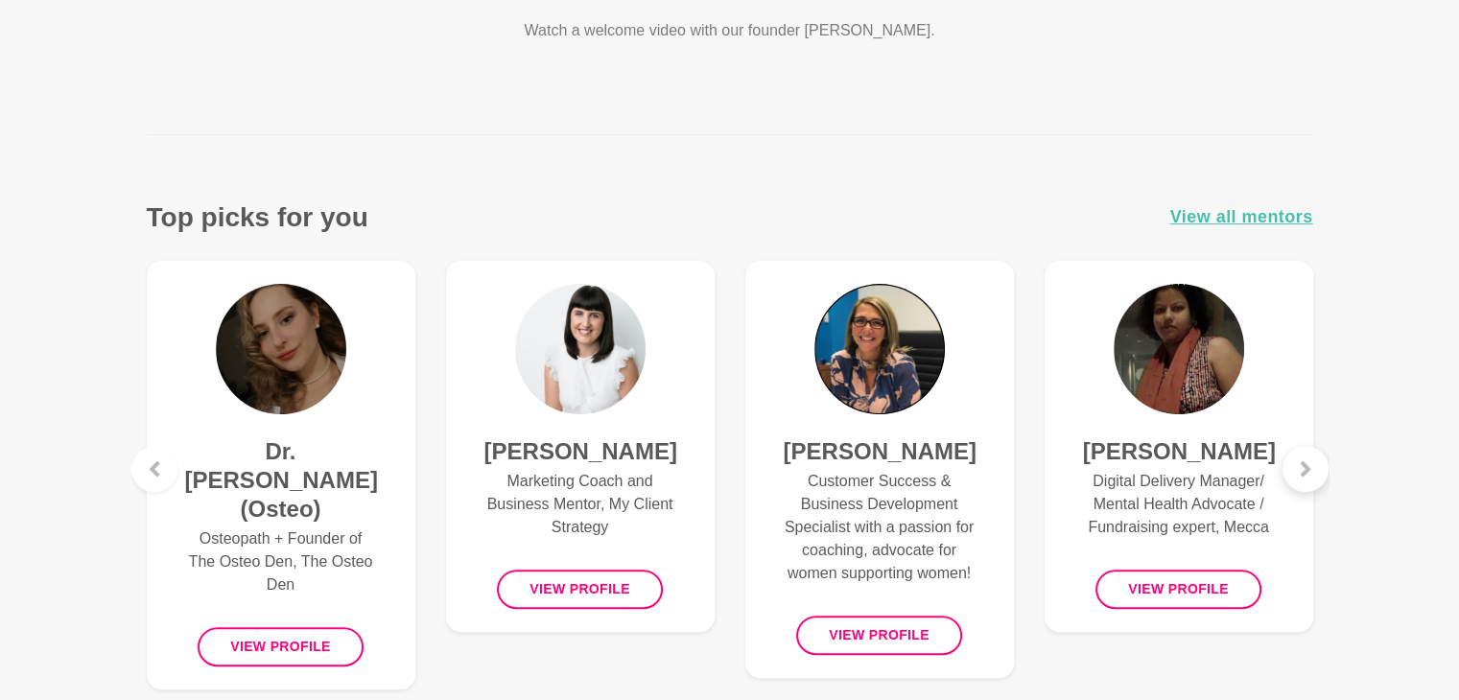
click at [1313, 465] on div at bounding box center [1305, 469] width 46 height 46
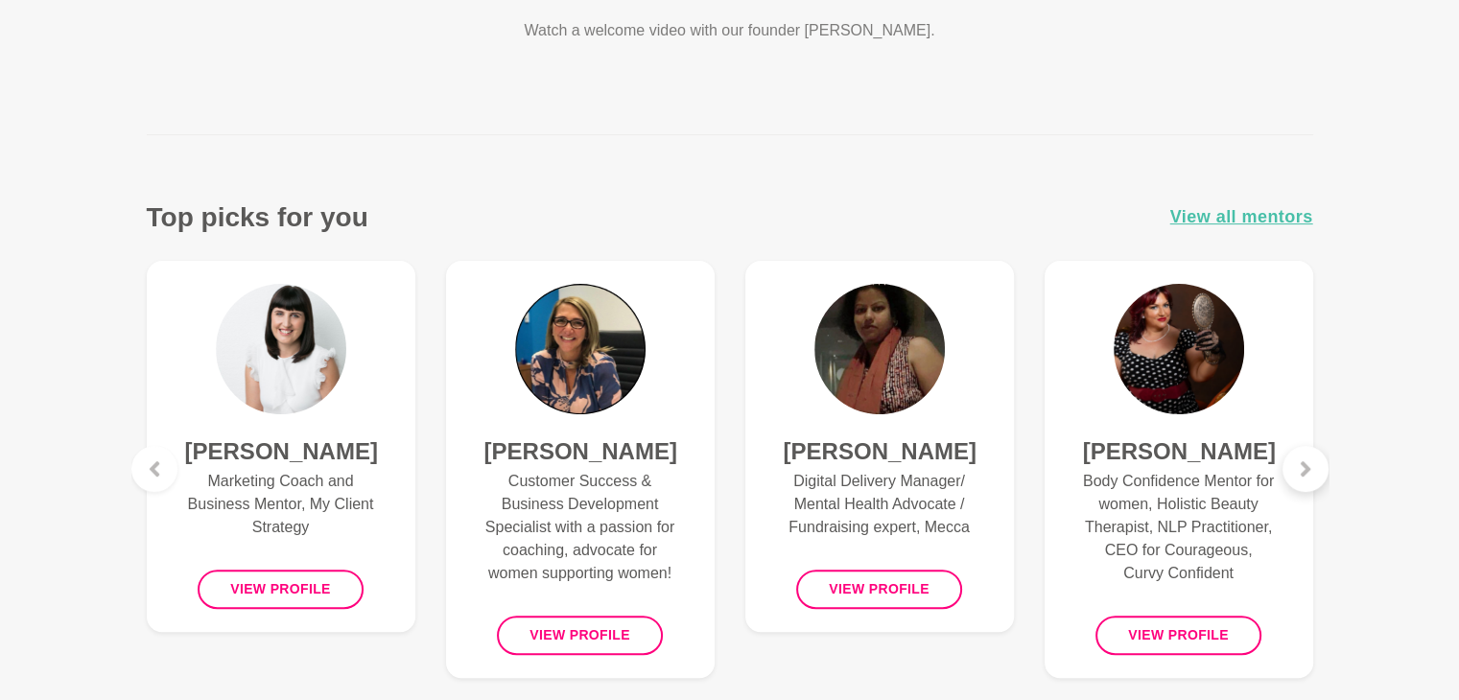
click at [1313, 465] on div at bounding box center [1305, 469] width 46 height 46
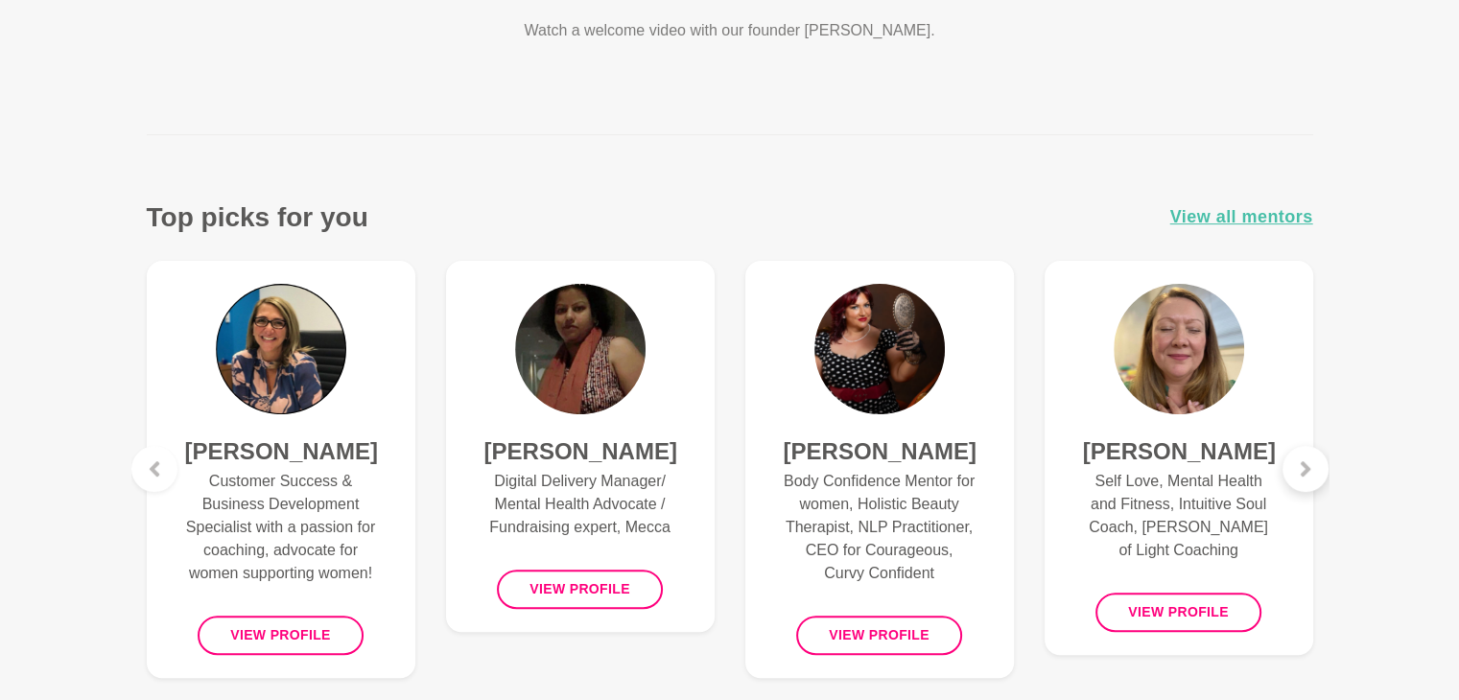
click at [1313, 465] on div at bounding box center [1305, 469] width 46 height 46
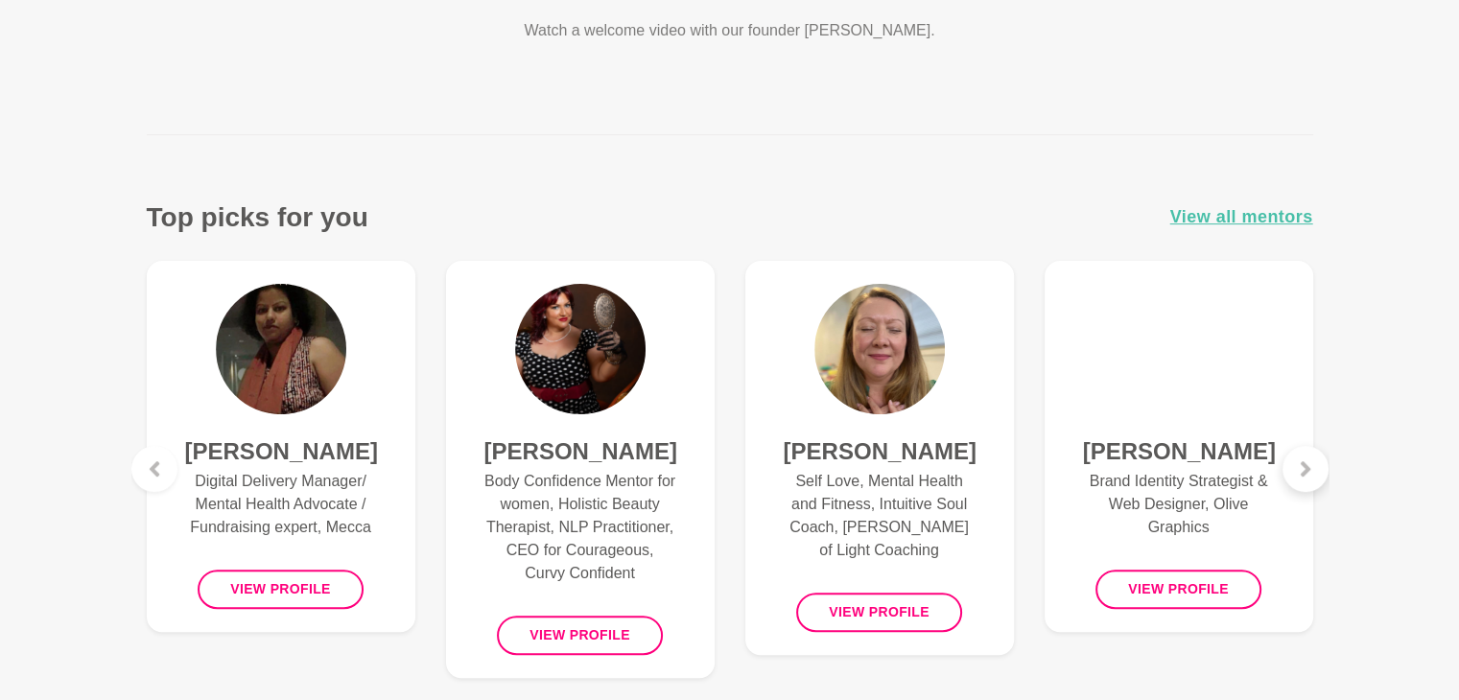
click at [1313, 465] on div at bounding box center [1305, 469] width 46 height 46
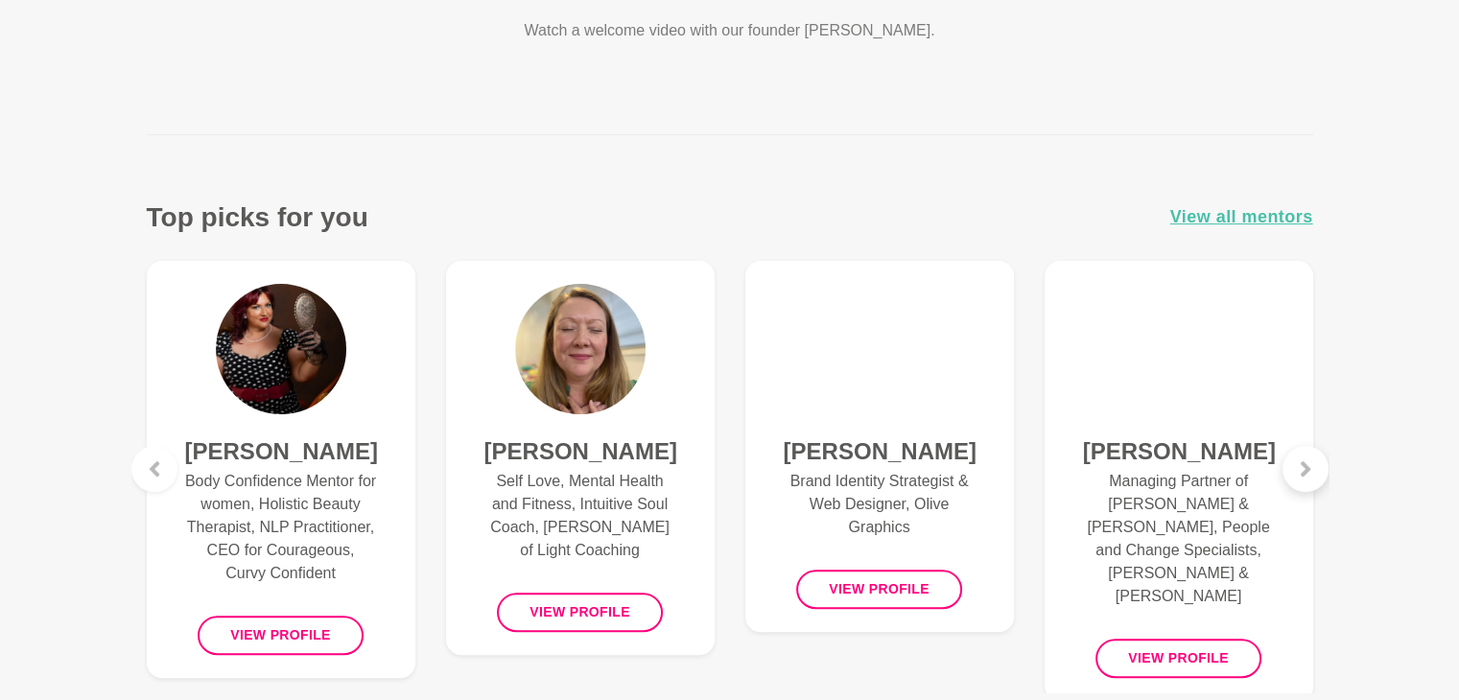
click at [1313, 465] on div at bounding box center [1305, 469] width 46 height 46
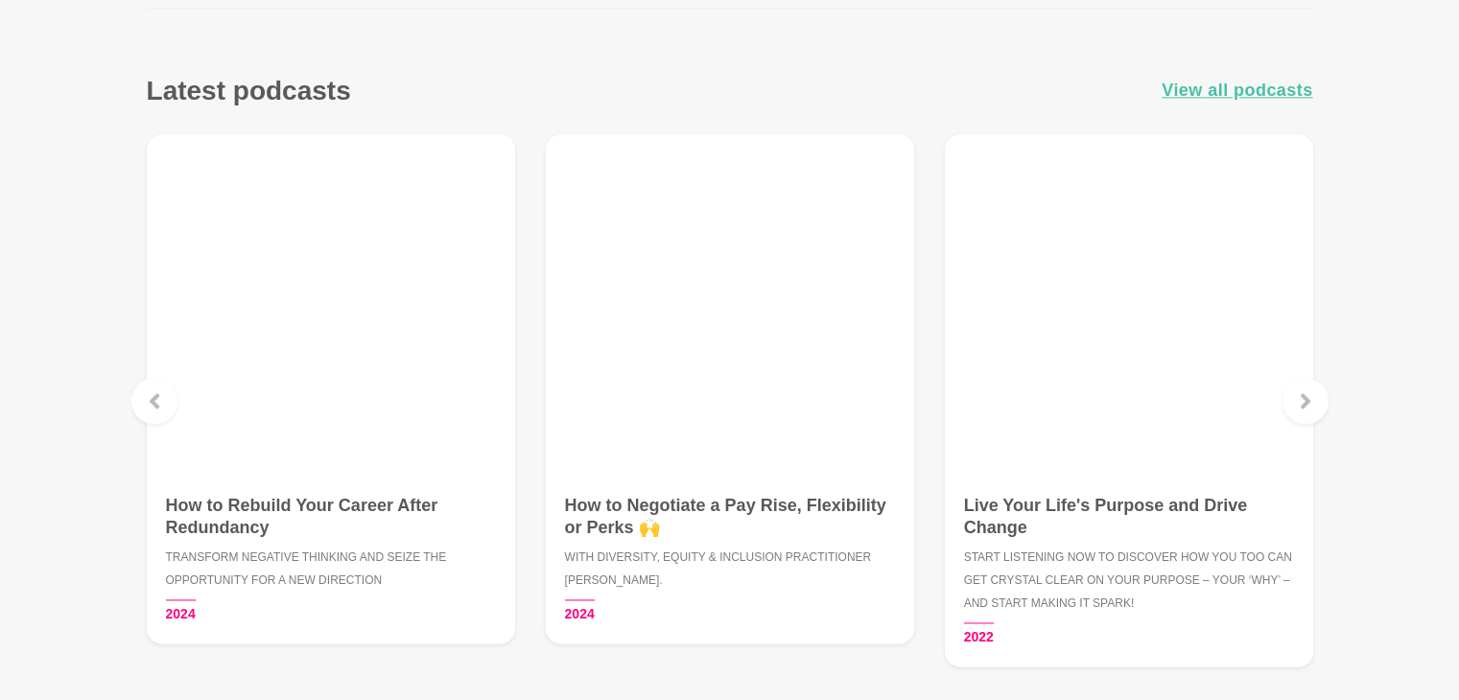
scroll to position [2571, 0]
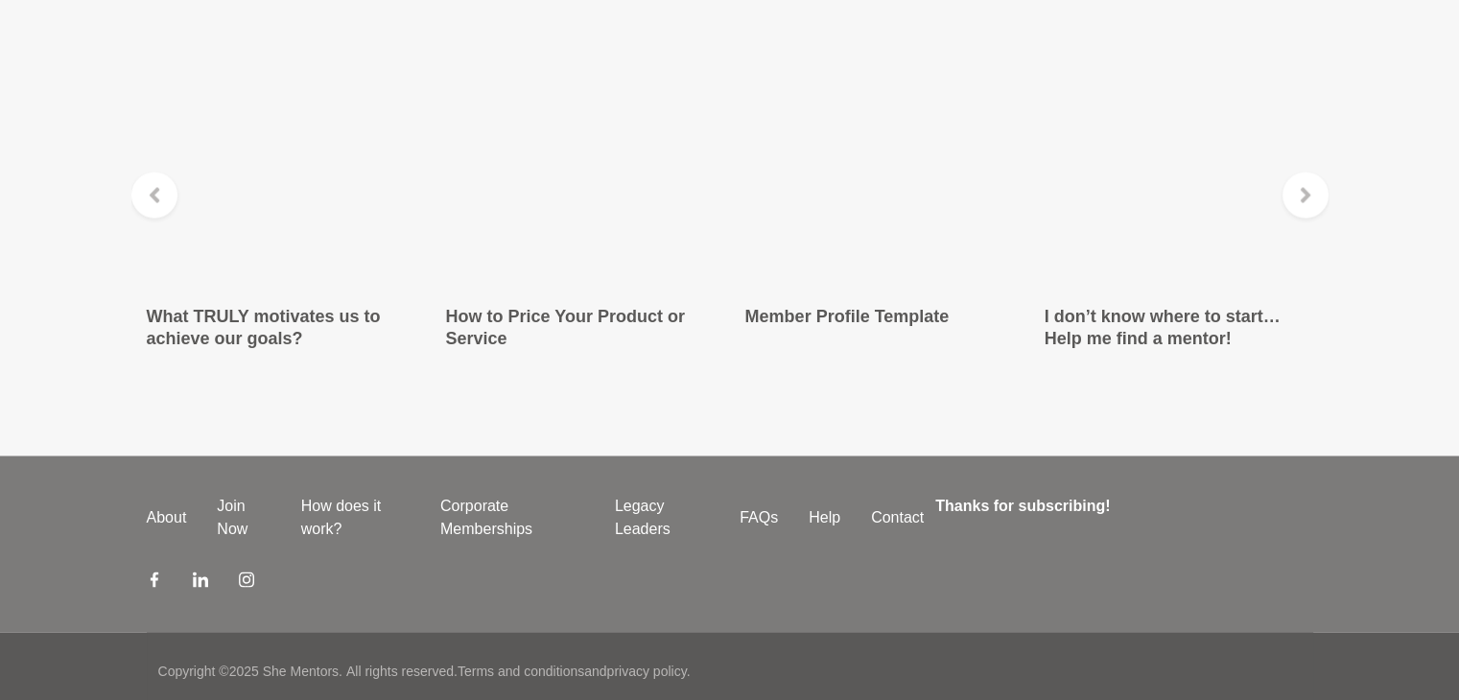
scroll to position [3408, 0]
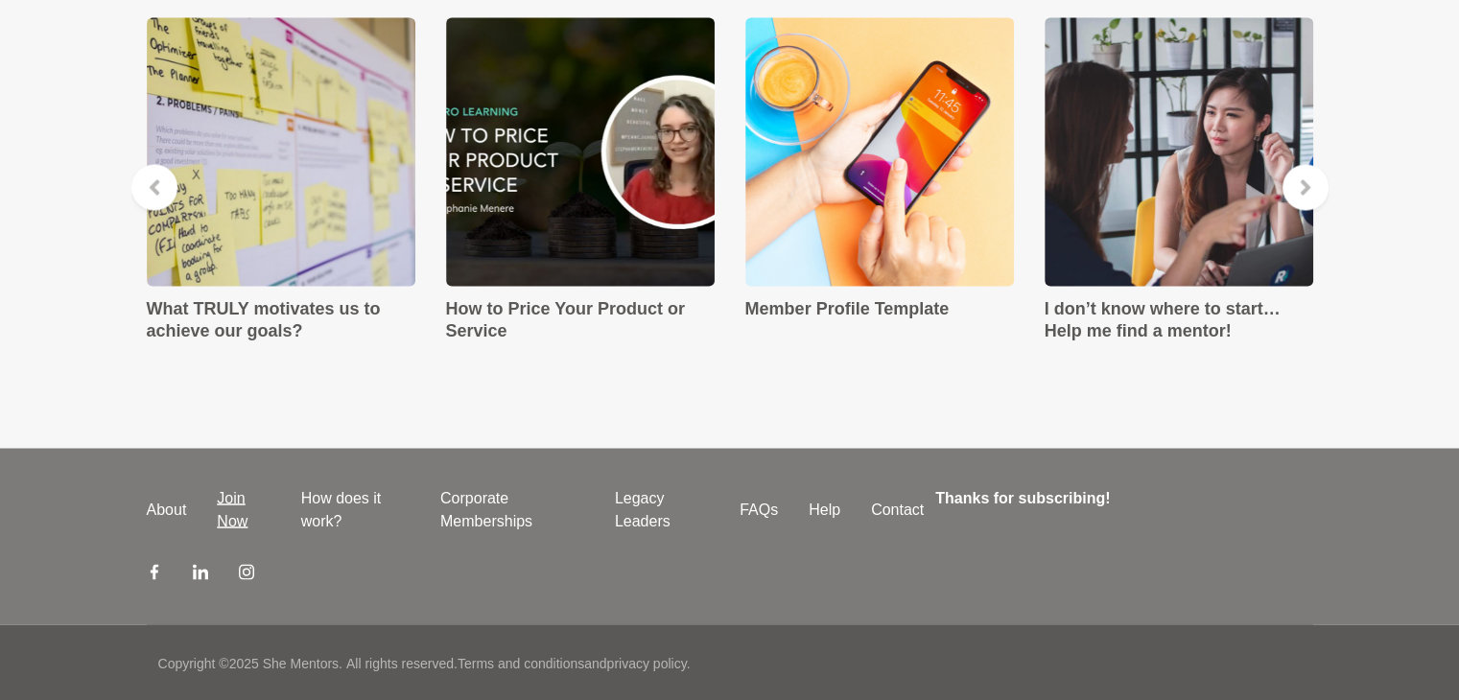
click at [215, 505] on link "Join Now" at bounding box center [242, 509] width 83 height 46
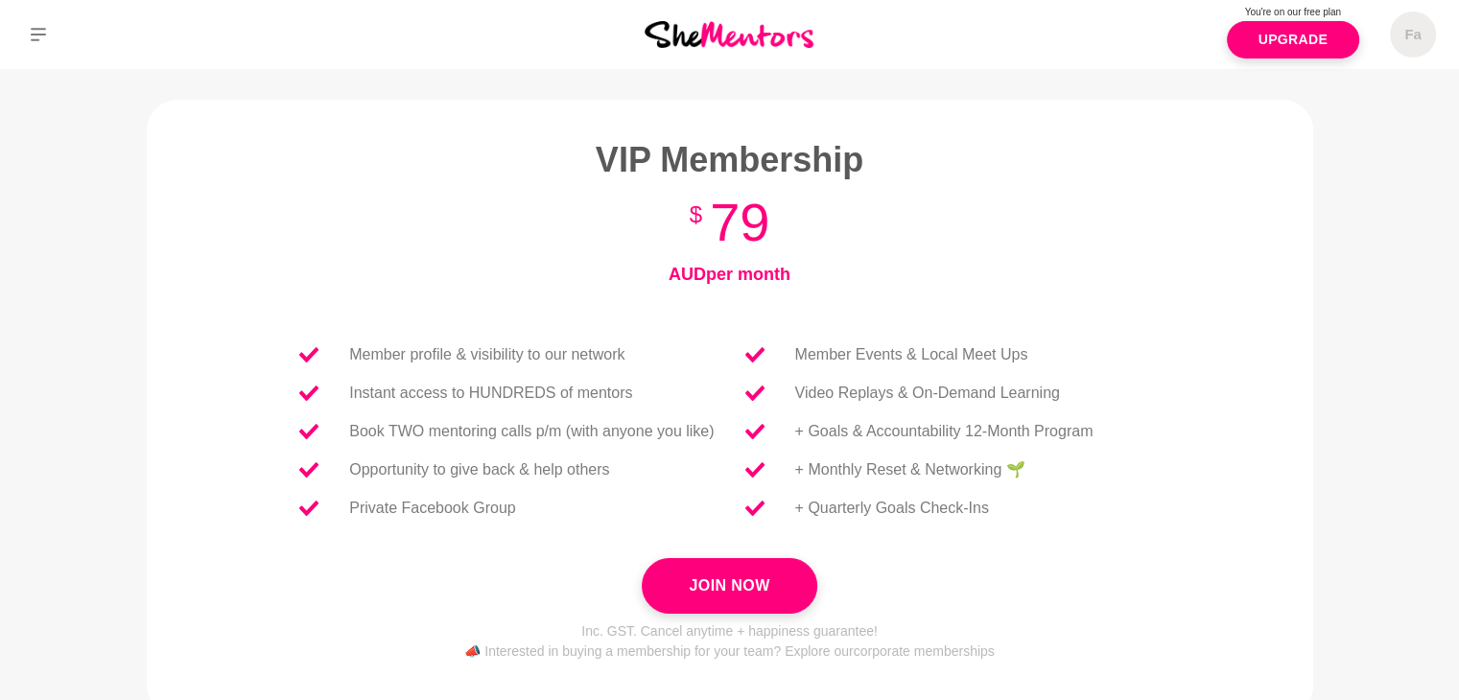
click at [1327, 561] on section "Let's do this! Join an incredible community of women helping each other succeed…" at bounding box center [730, 701] width 1228 height 1203
click at [37, 24] on button at bounding box center [38, 34] width 77 height 69
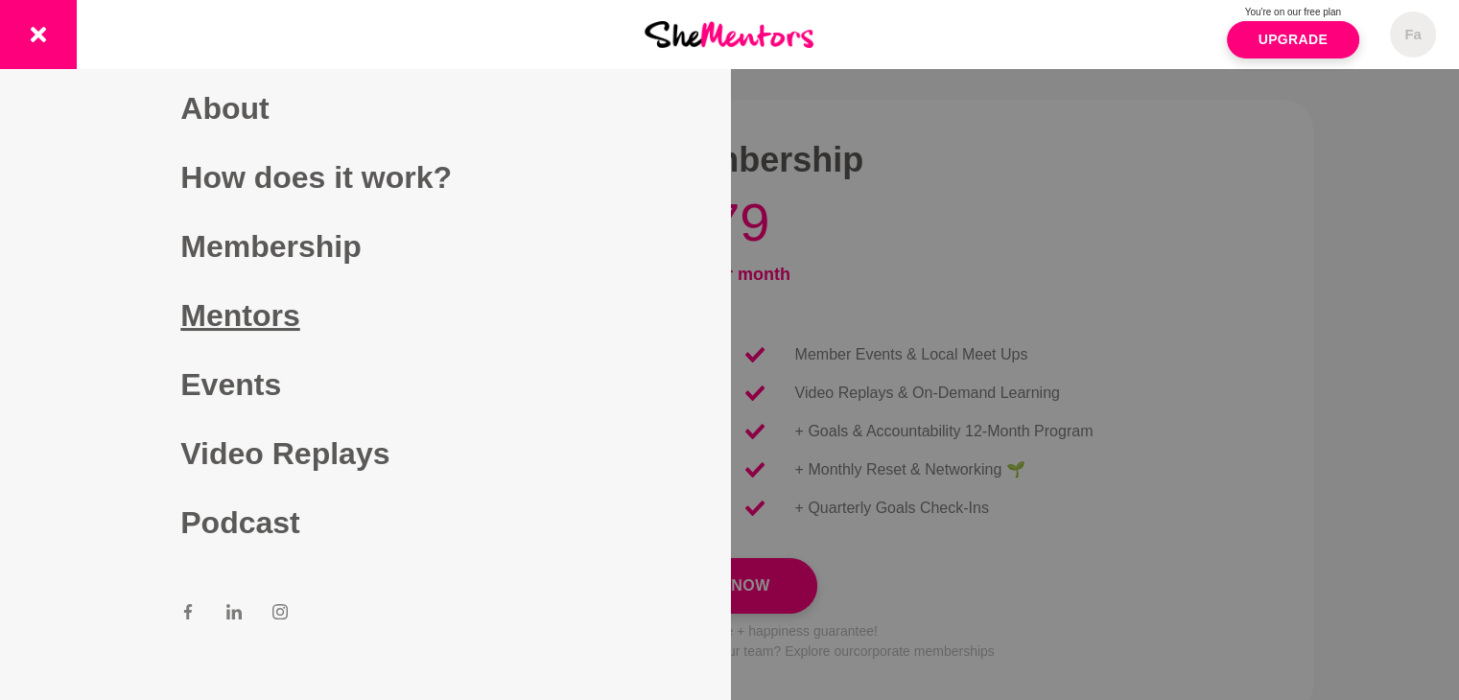
click at [215, 308] on link "Mentors" at bounding box center [364, 315] width 368 height 69
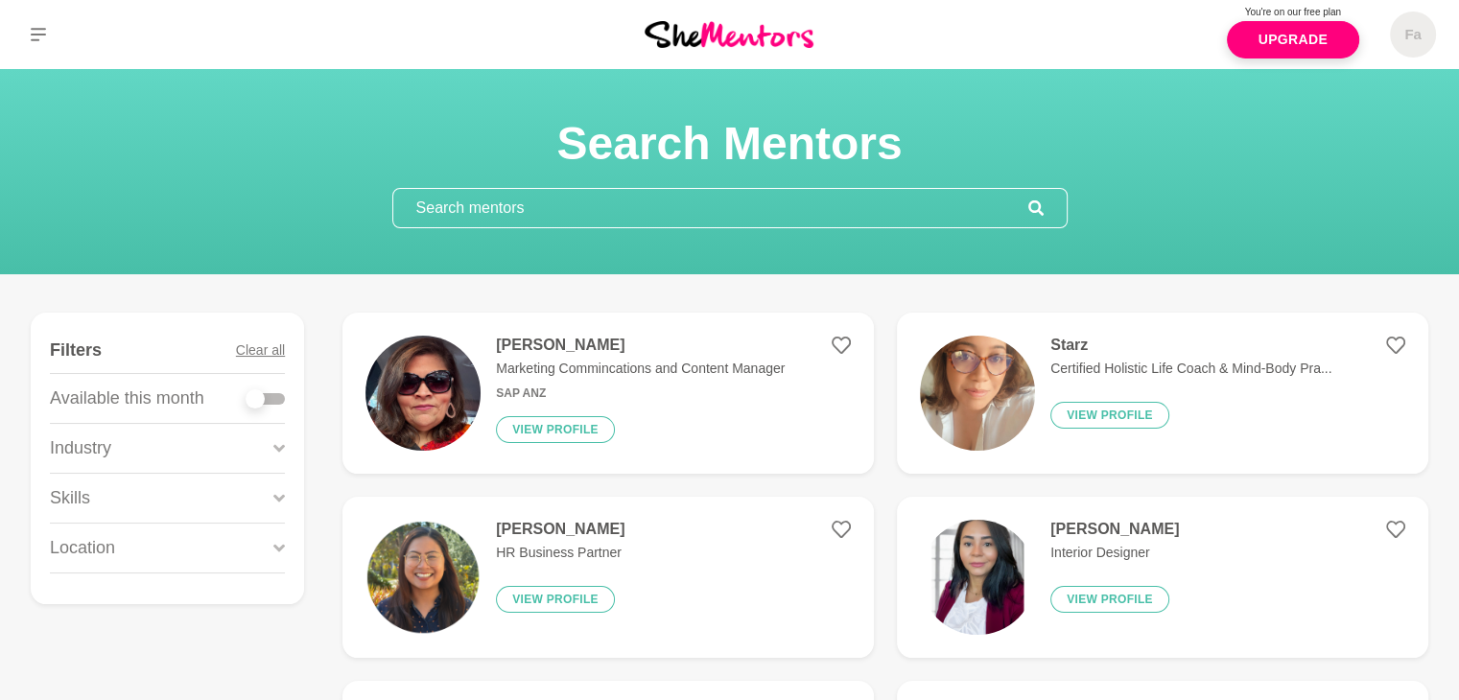
click at [266, 449] on div "Industry" at bounding box center [167, 448] width 235 height 49
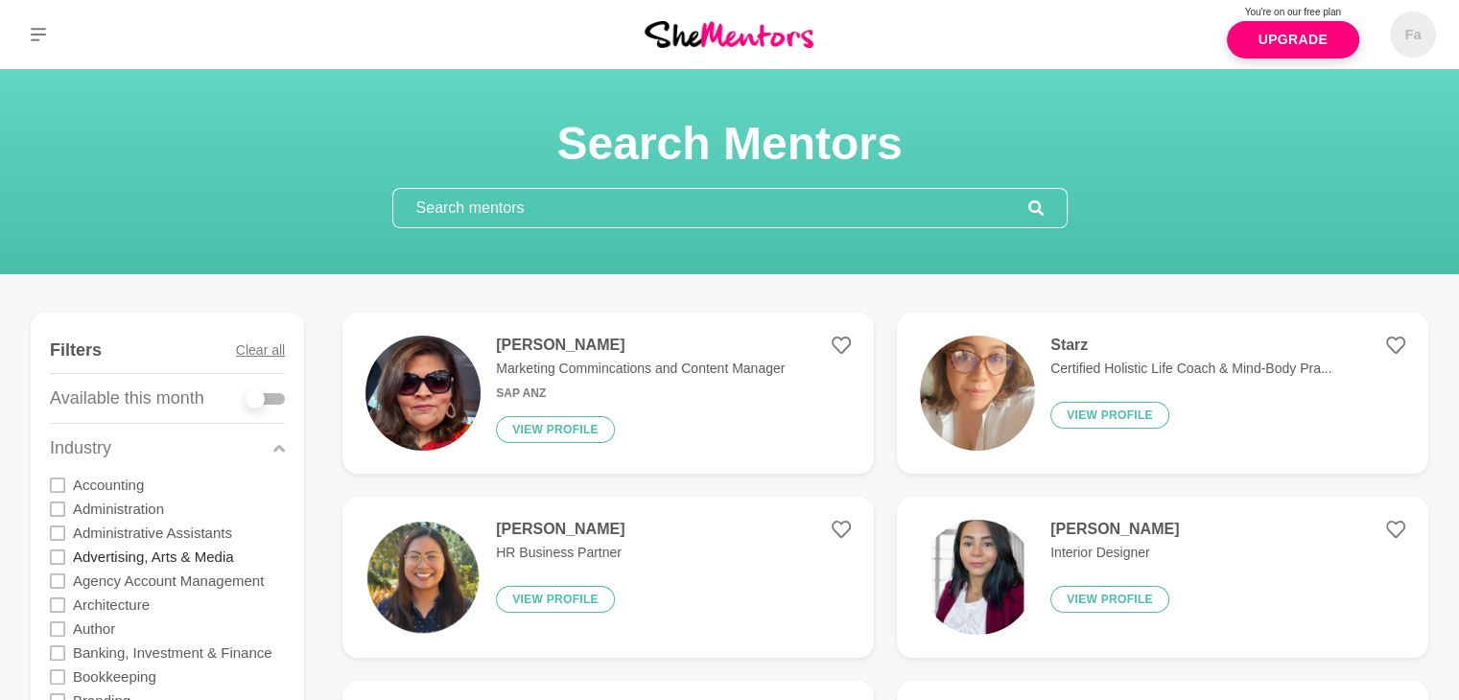
click at [77, 545] on label "Advertising, Arts & Media" at bounding box center [153, 557] width 161 height 24
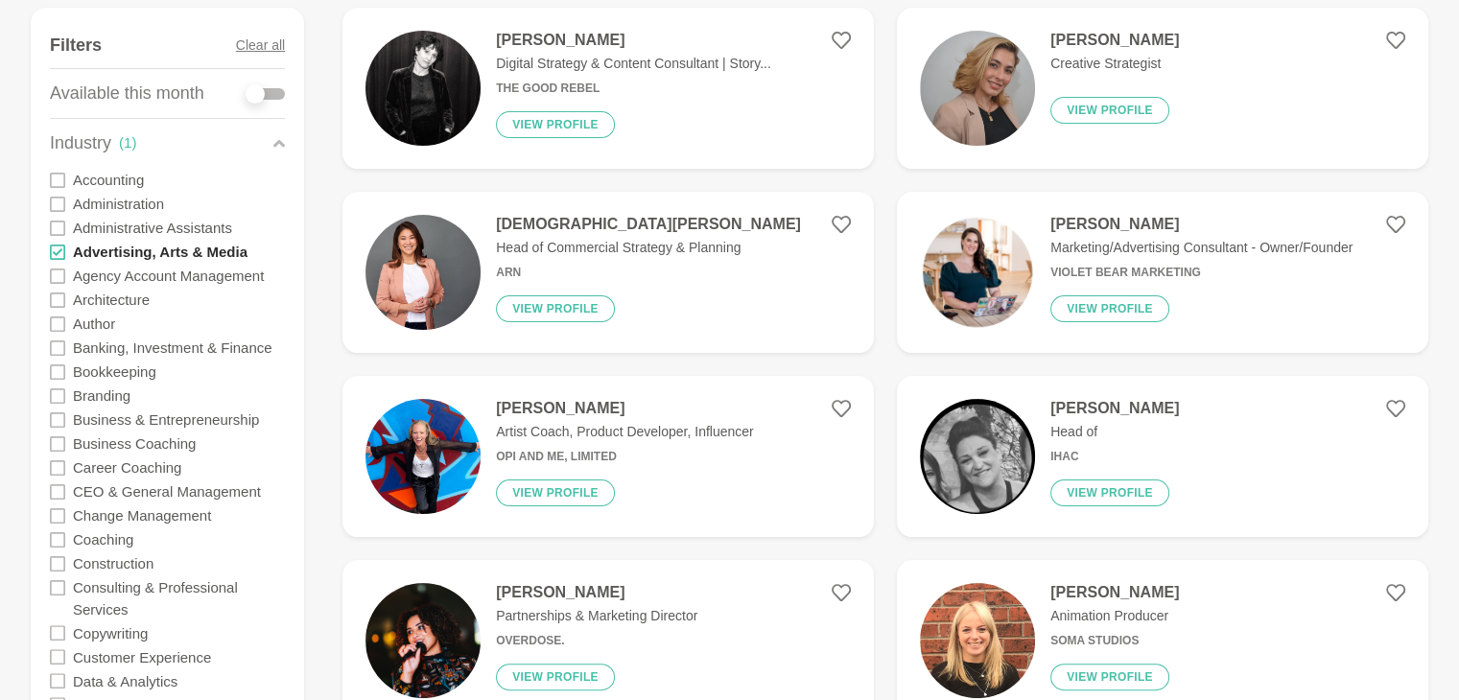
scroll to position [312, 0]
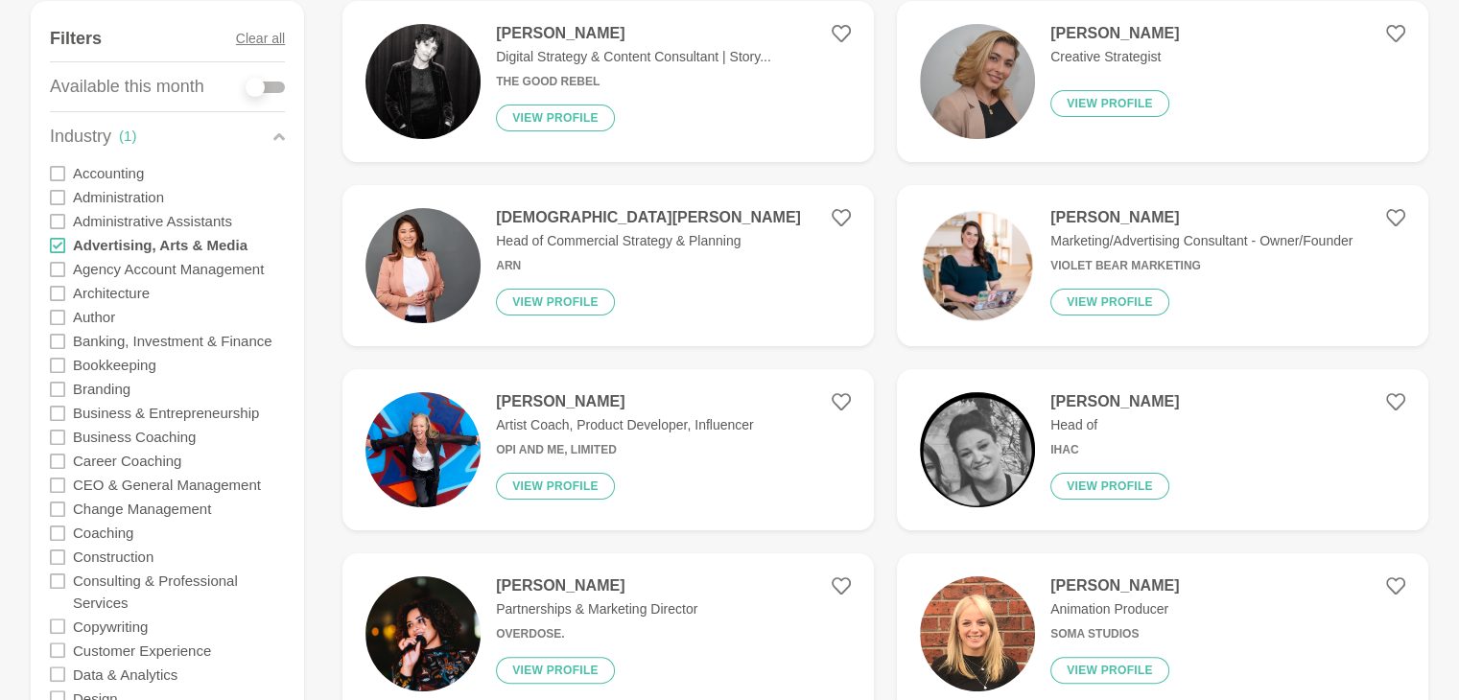
click at [58, 238] on icon at bounding box center [57, 245] width 15 height 15
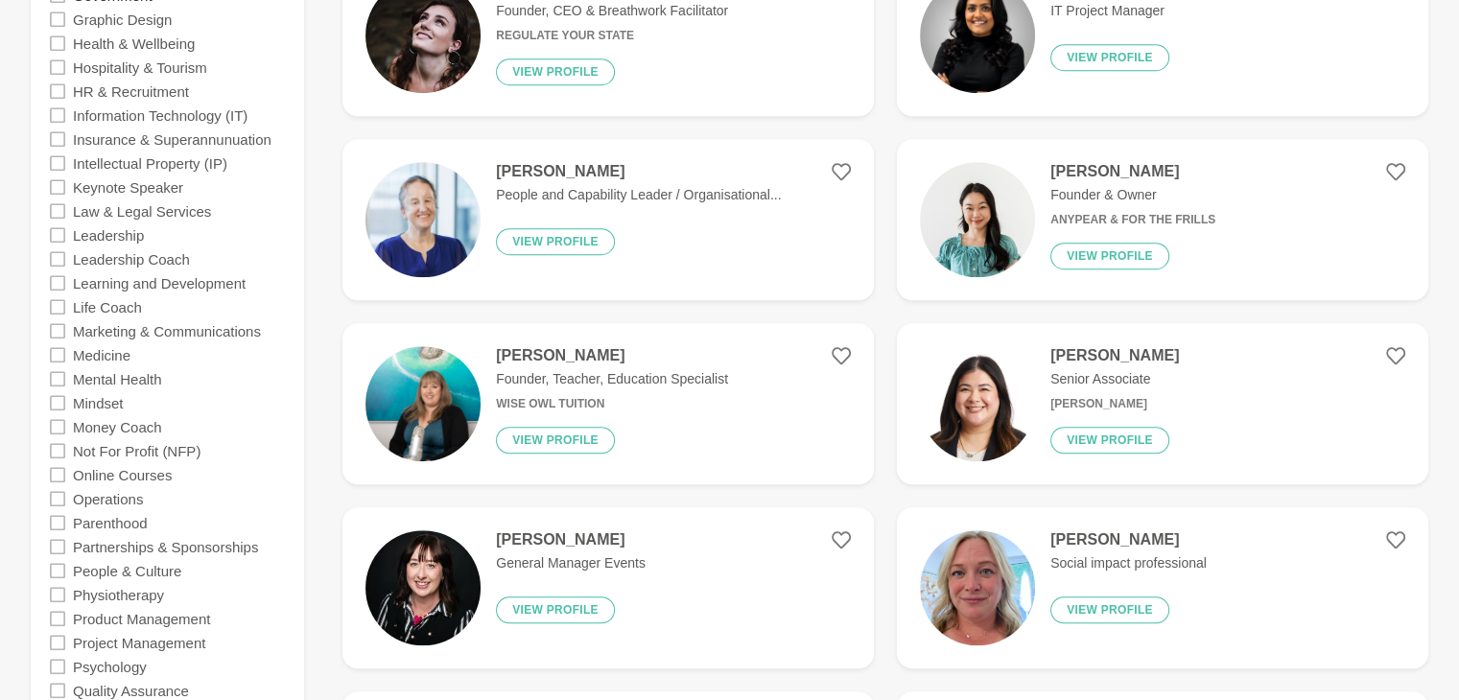
scroll to position [1280, 0]
click at [65, 354] on div "Medicine" at bounding box center [167, 353] width 235 height 24
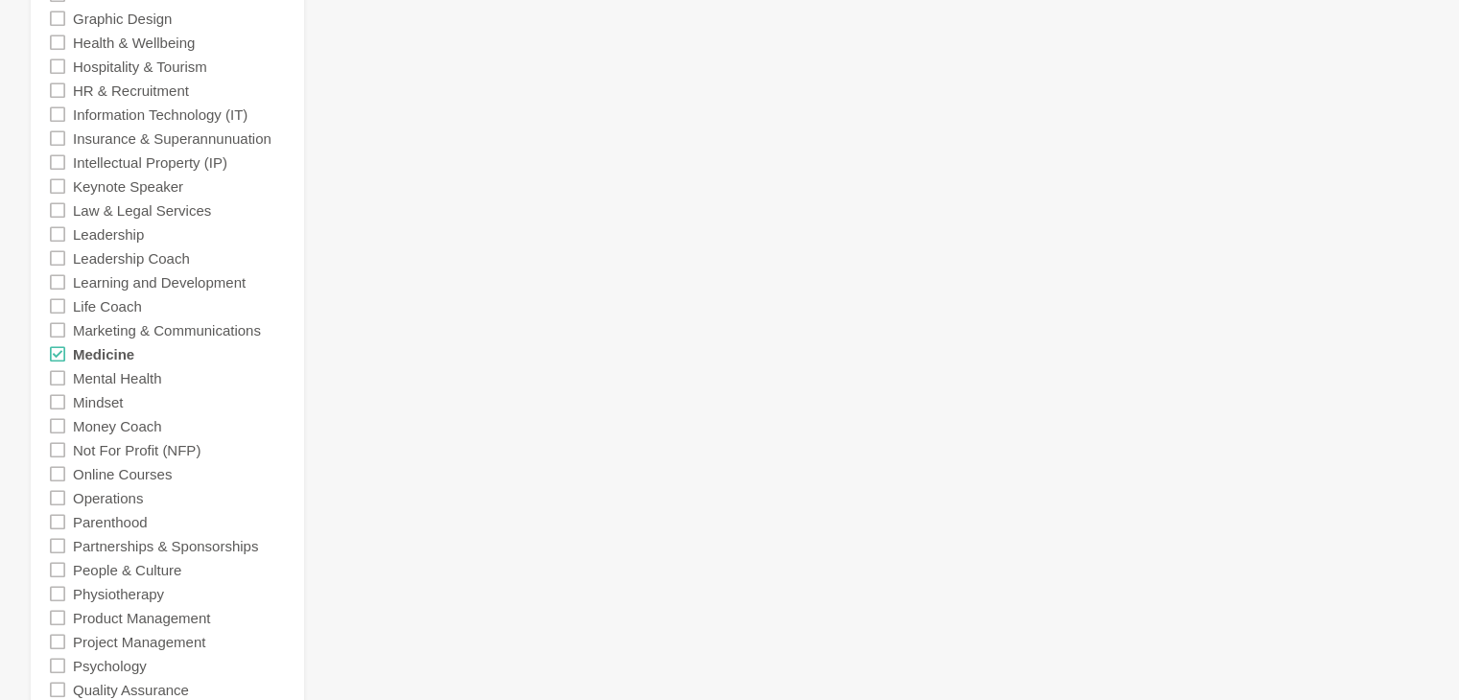
click at [18, 604] on section "Show Filters Filters Clear all Available this month Industry ( 1 ) Accounting A…" at bounding box center [729, 84] width 1459 height 2103
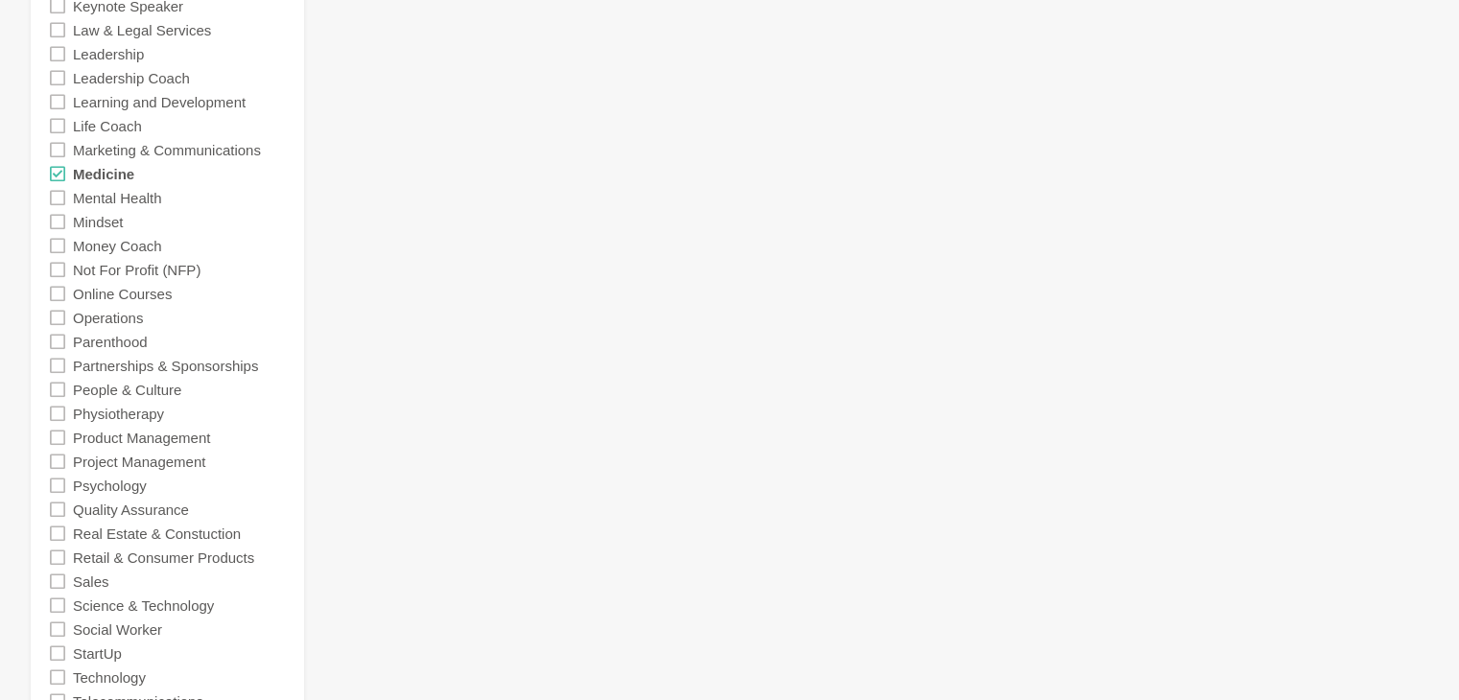
scroll to position [1462, 0]
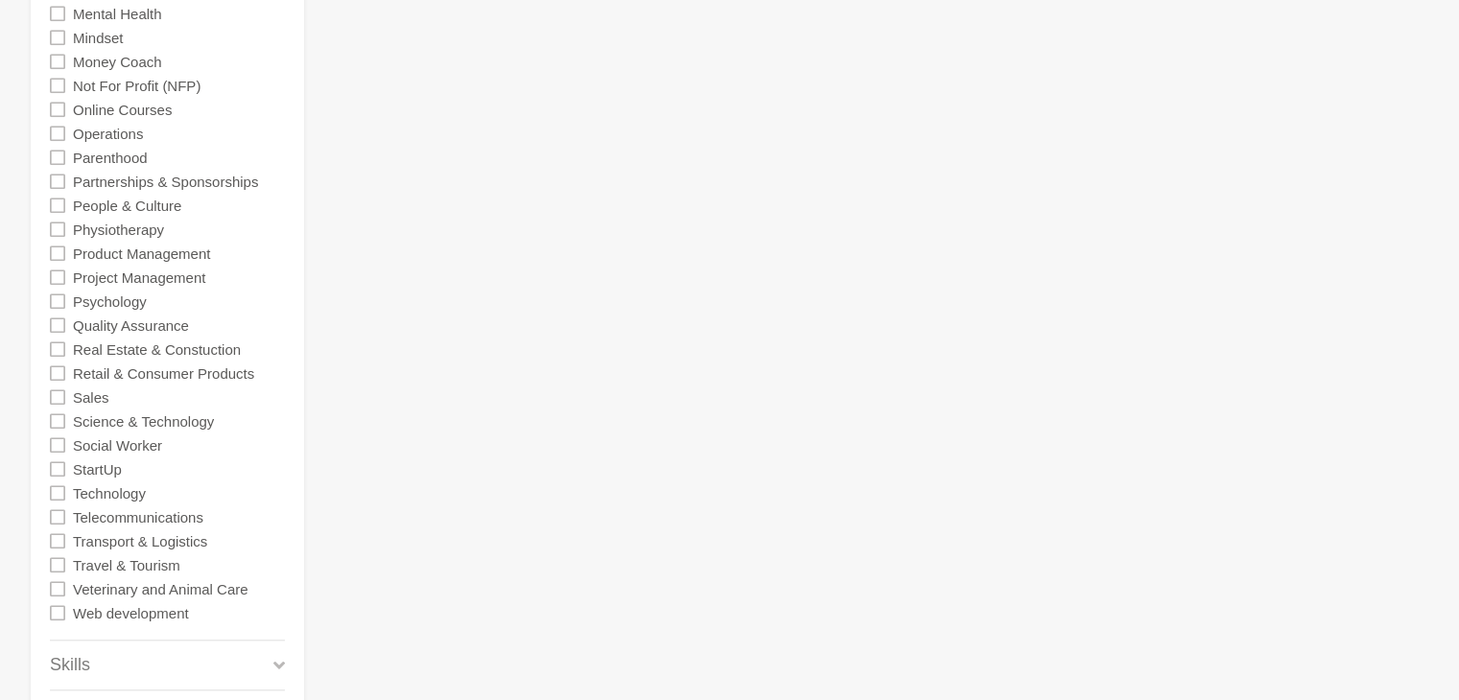
scroll to position [1648, 0]
click at [61, 412] on icon at bounding box center [57, 417] width 15 height 15
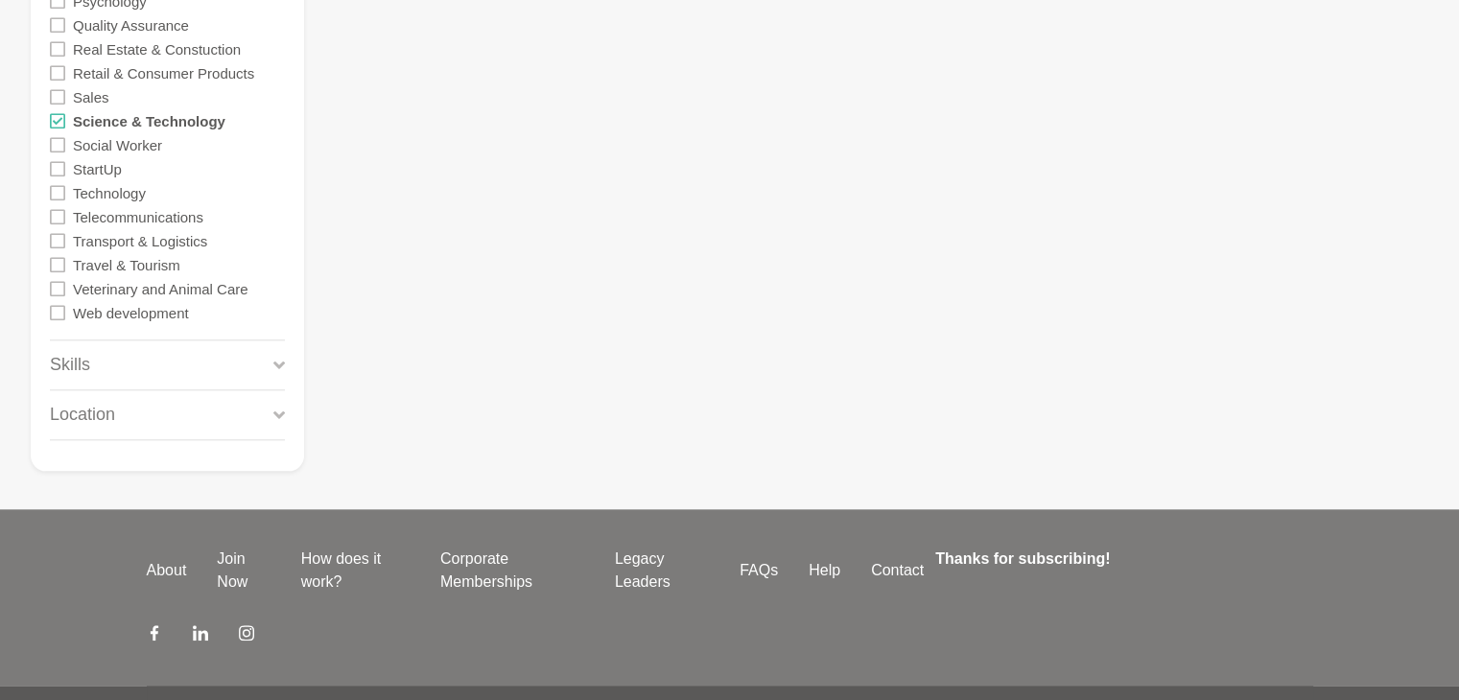
scroll to position [1945, 0]
click at [176, 435] on div "Location" at bounding box center [167, 413] width 235 height 49
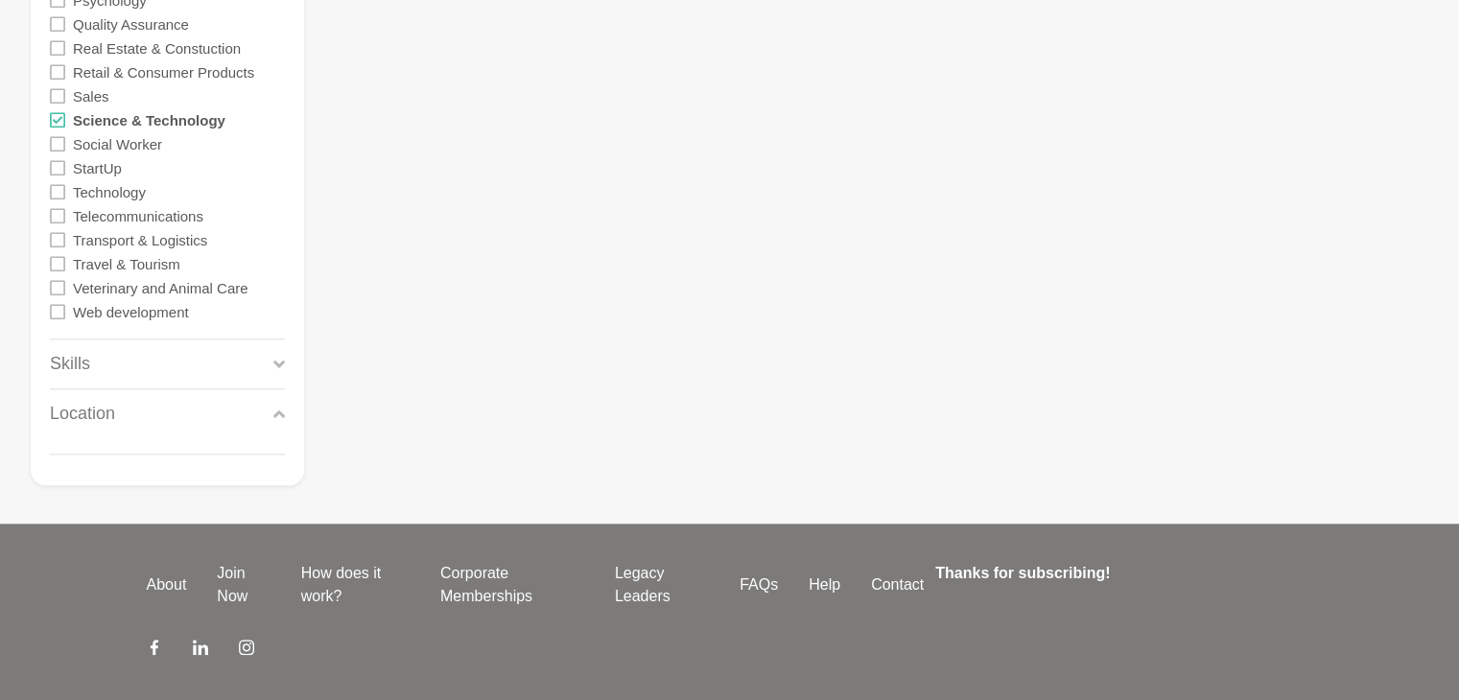
click at [261, 411] on div "Location" at bounding box center [167, 413] width 235 height 49
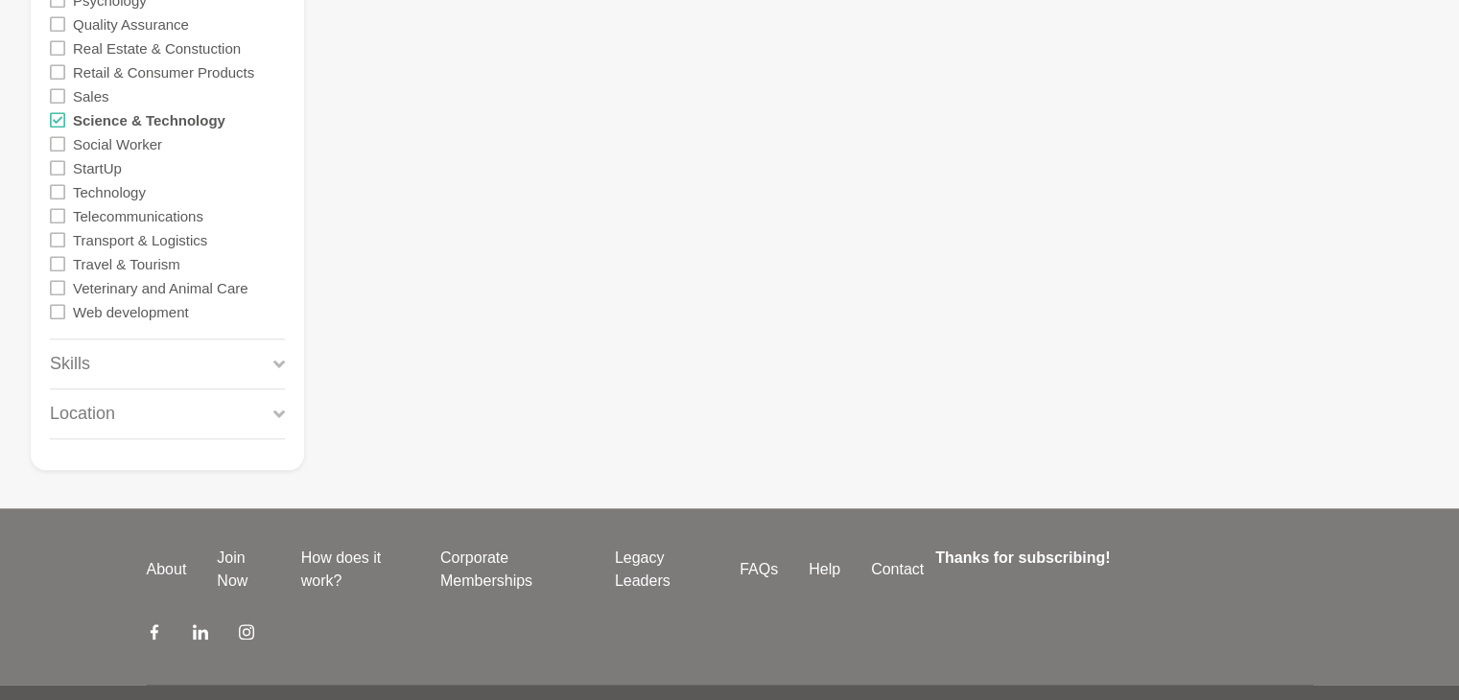
click at [265, 352] on div "Skills" at bounding box center [167, 364] width 235 height 49
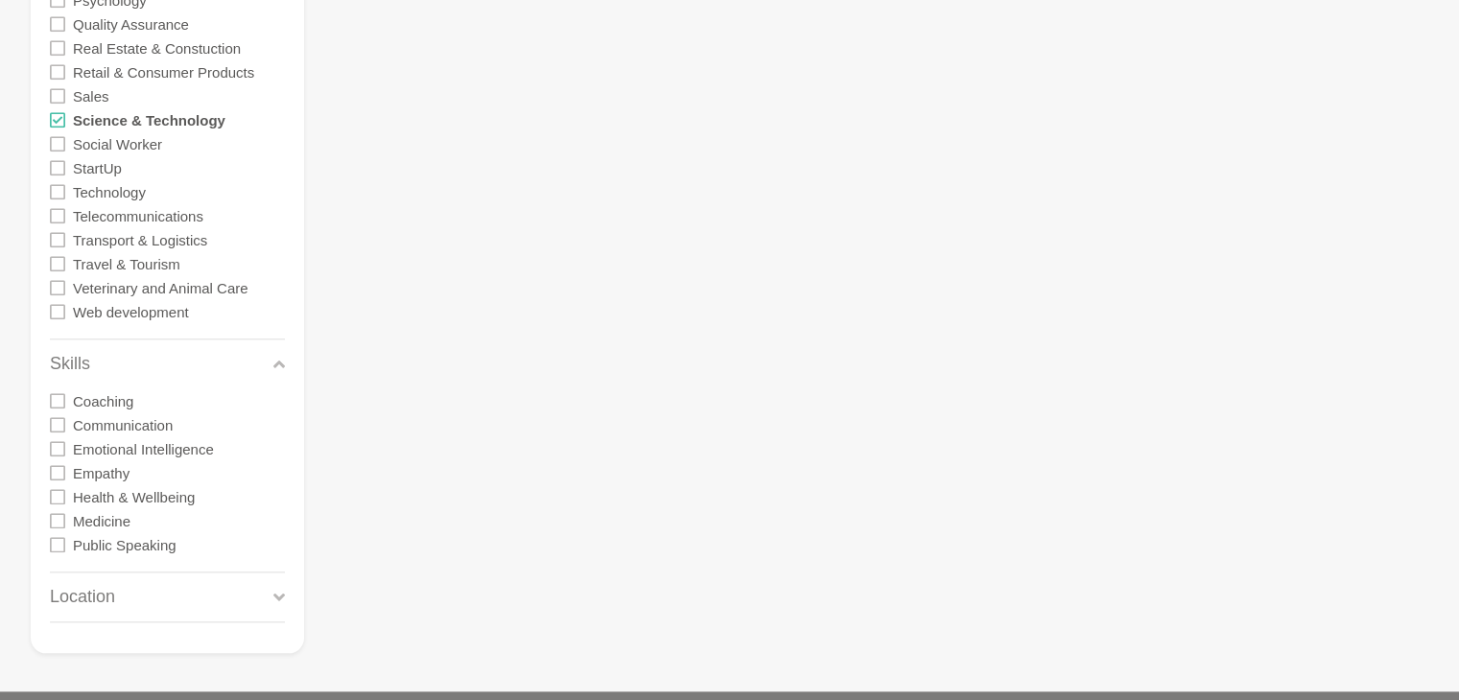
click at [57, 402] on icon at bounding box center [57, 400] width 15 height 15
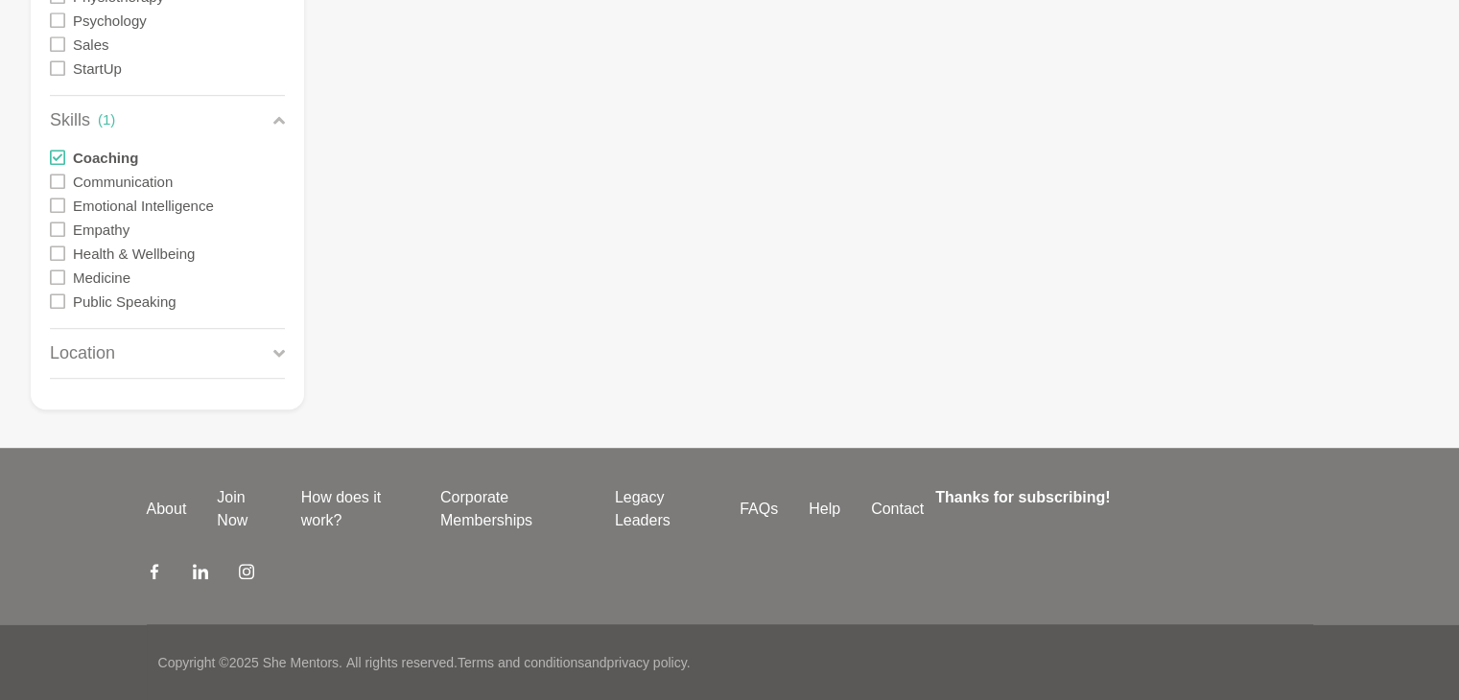
click at [59, 183] on icon at bounding box center [57, 181] width 15 height 15
click at [57, 202] on icon at bounding box center [57, 205] width 15 height 15
click at [58, 223] on icon at bounding box center [57, 229] width 15 height 15
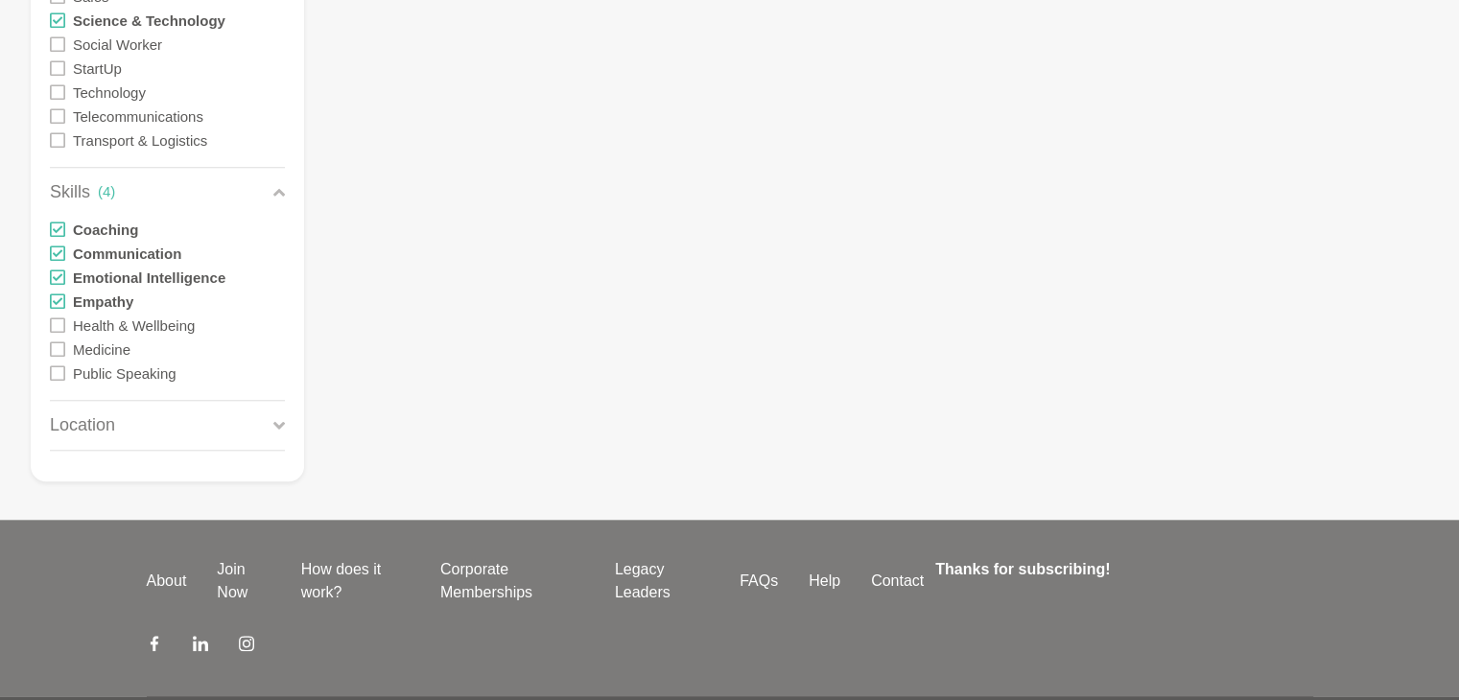
scroll to position [1829, 0]
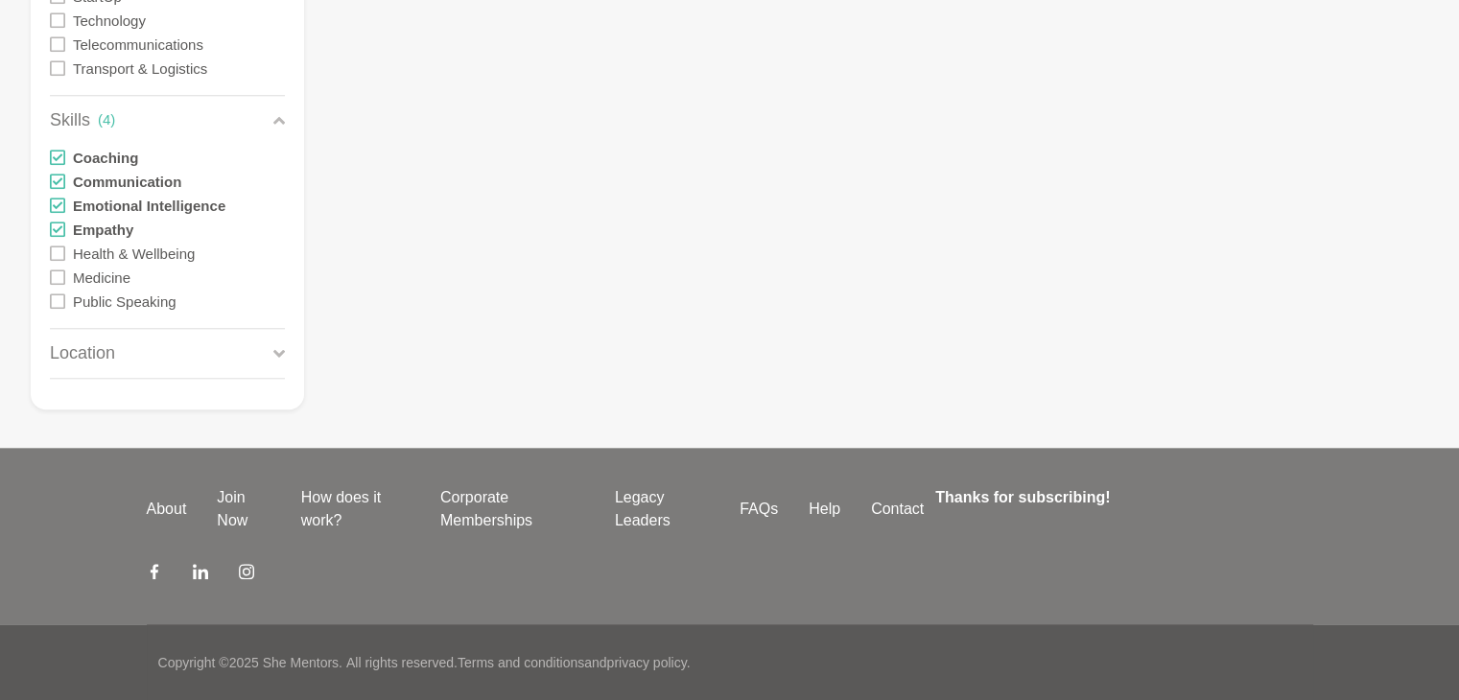
click at [58, 253] on icon at bounding box center [57, 253] width 15 height 15
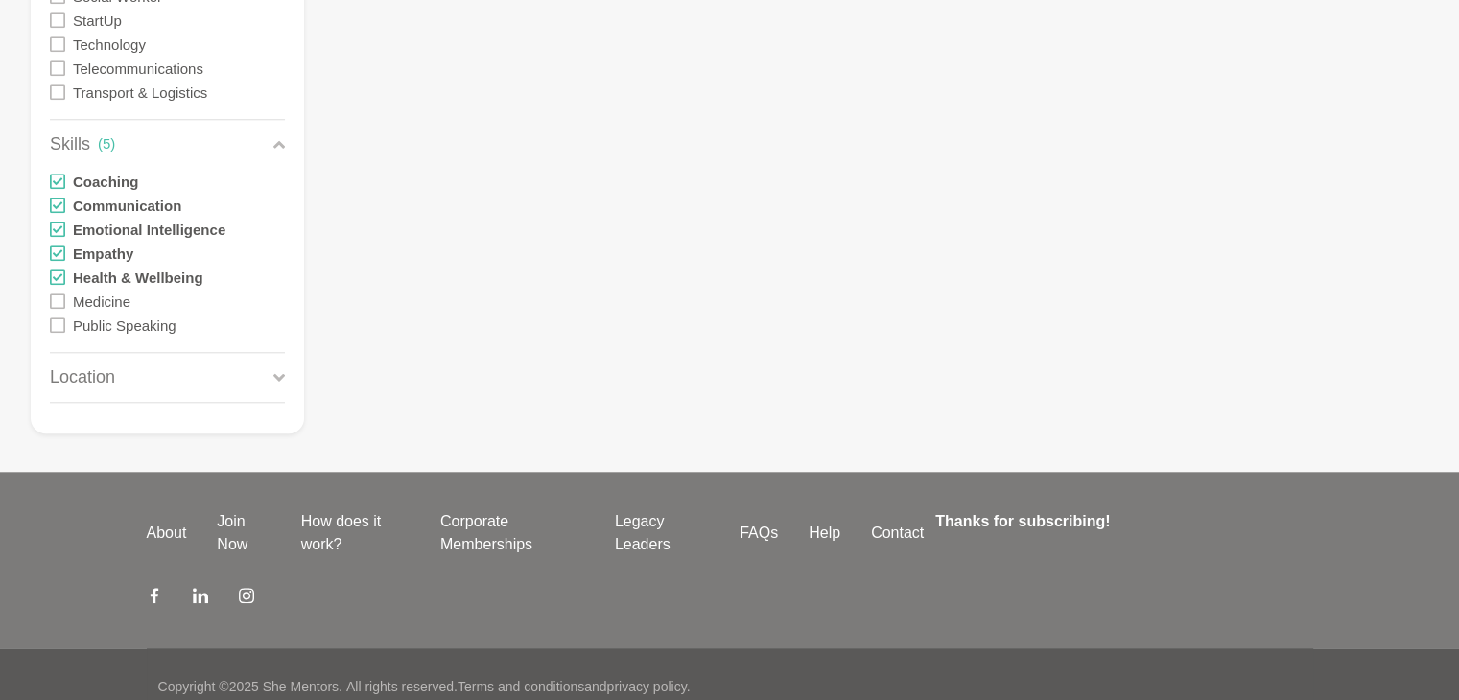
scroll to position [1853, 0]
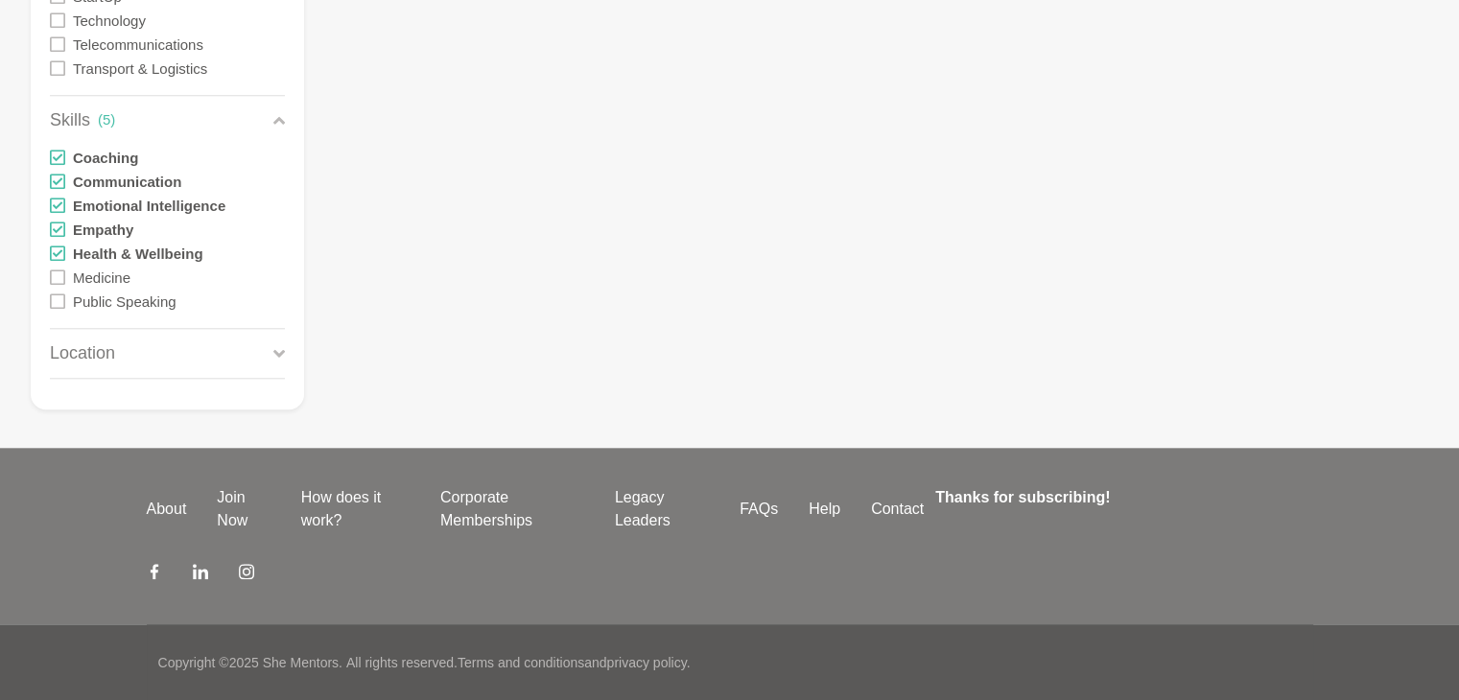
click at [58, 279] on icon at bounding box center [57, 277] width 15 height 15
click at [58, 304] on icon at bounding box center [57, 301] width 15 height 15
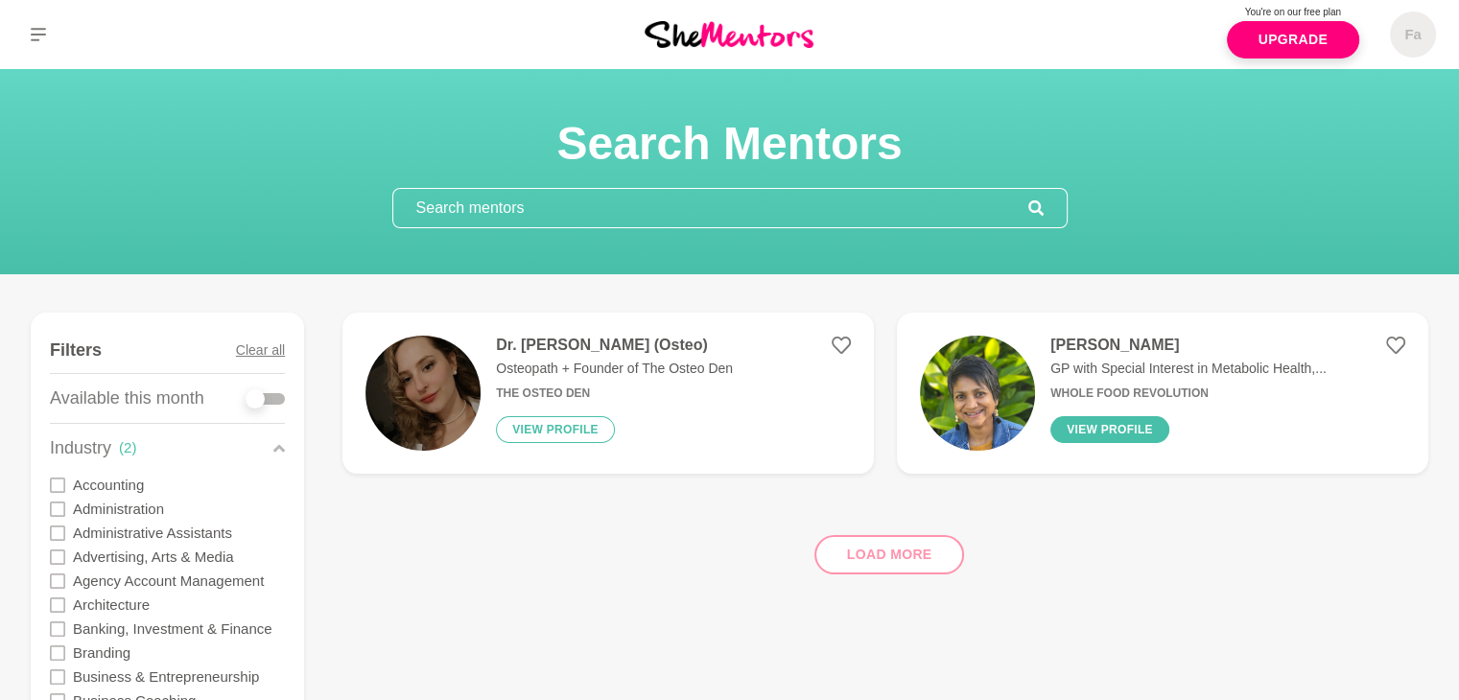
click at [1116, 416] on button "View profile" at bounding box center [1109, 429] width 119 height 27
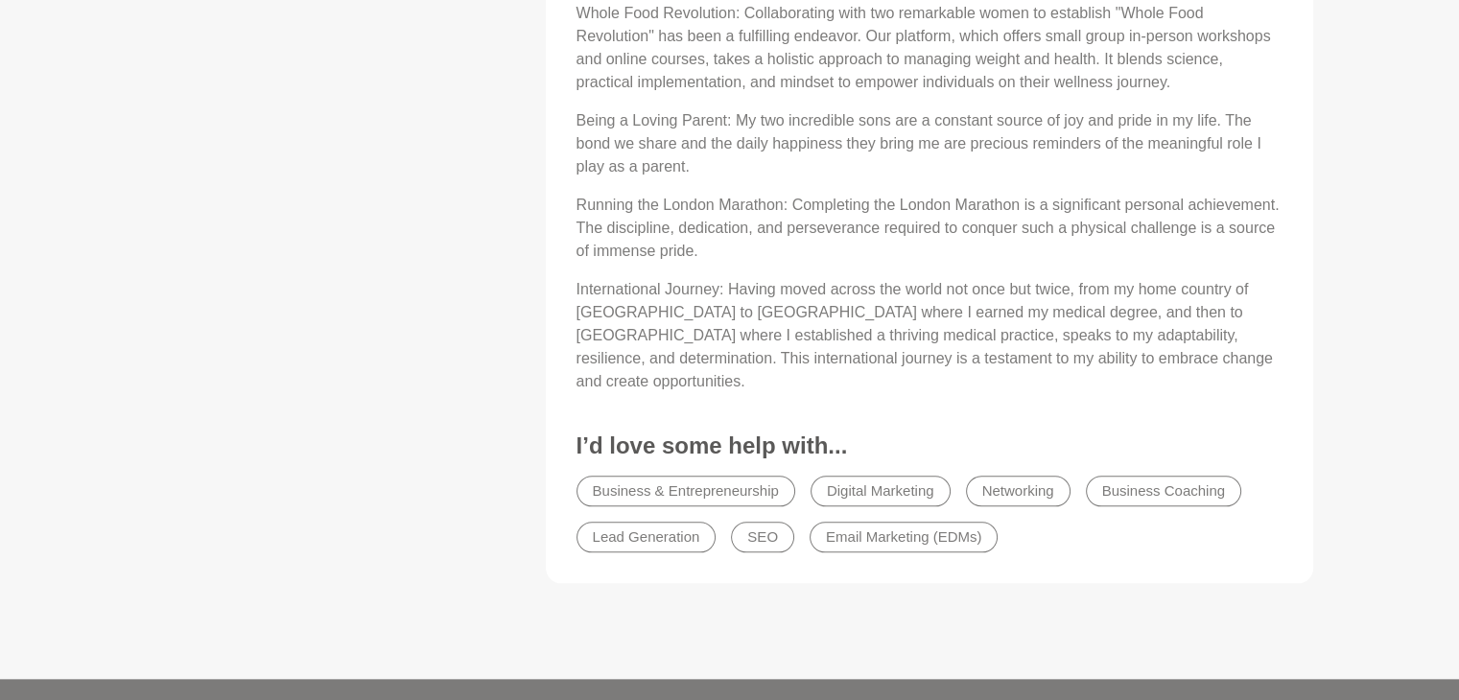
scroll to position [1880, 0]
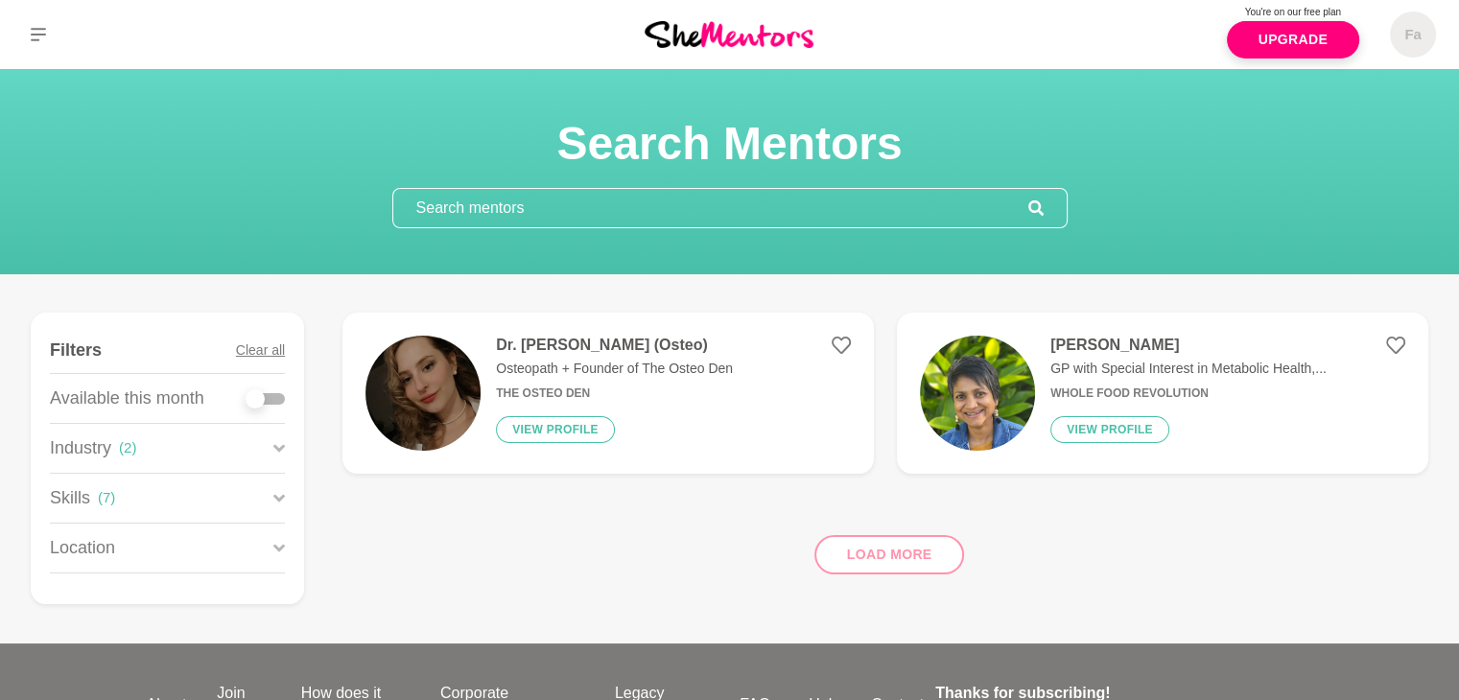
scroll to position [196, 0]
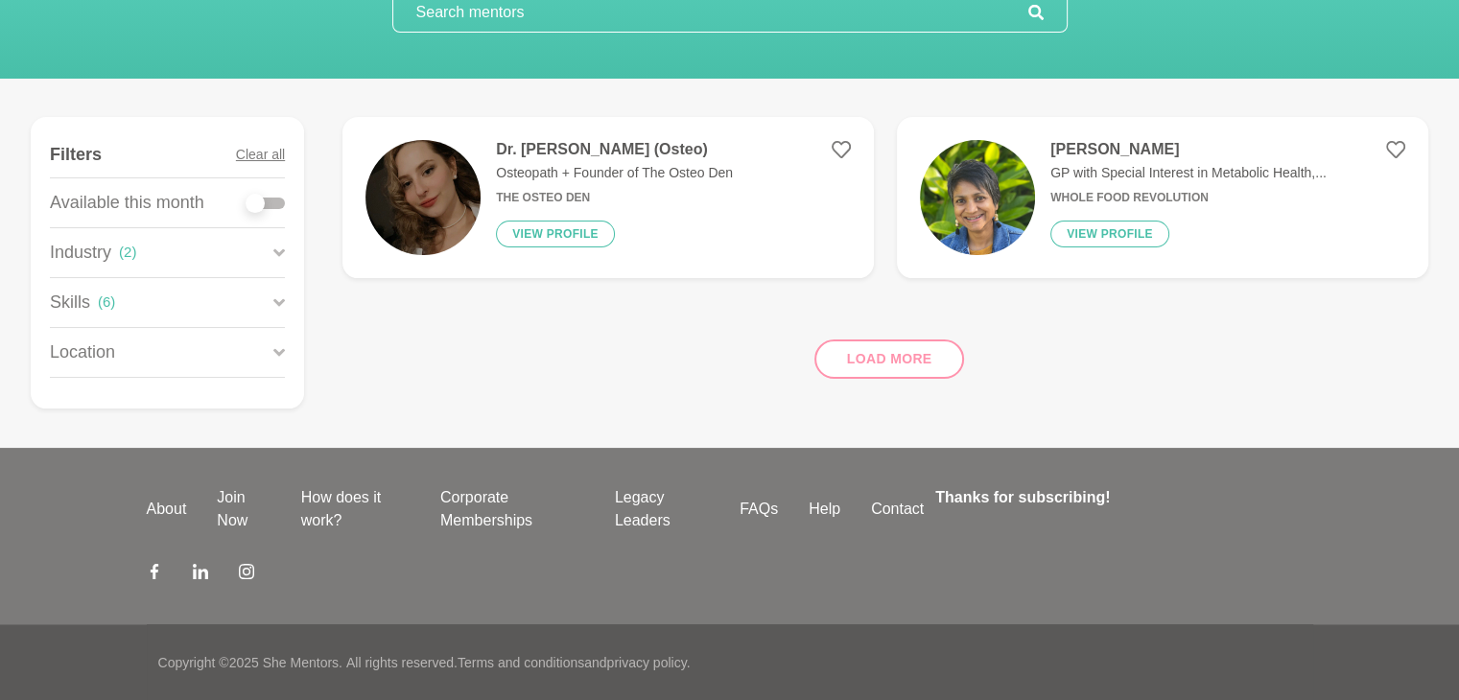
click at [578, 140] on h4 "Dr. [PERSON_NAME] (Osteo)" at bounding box center [614, 149] width 237 height 19
